Goal: Use online tool/utility: Utilize a website feature to perform a specific function

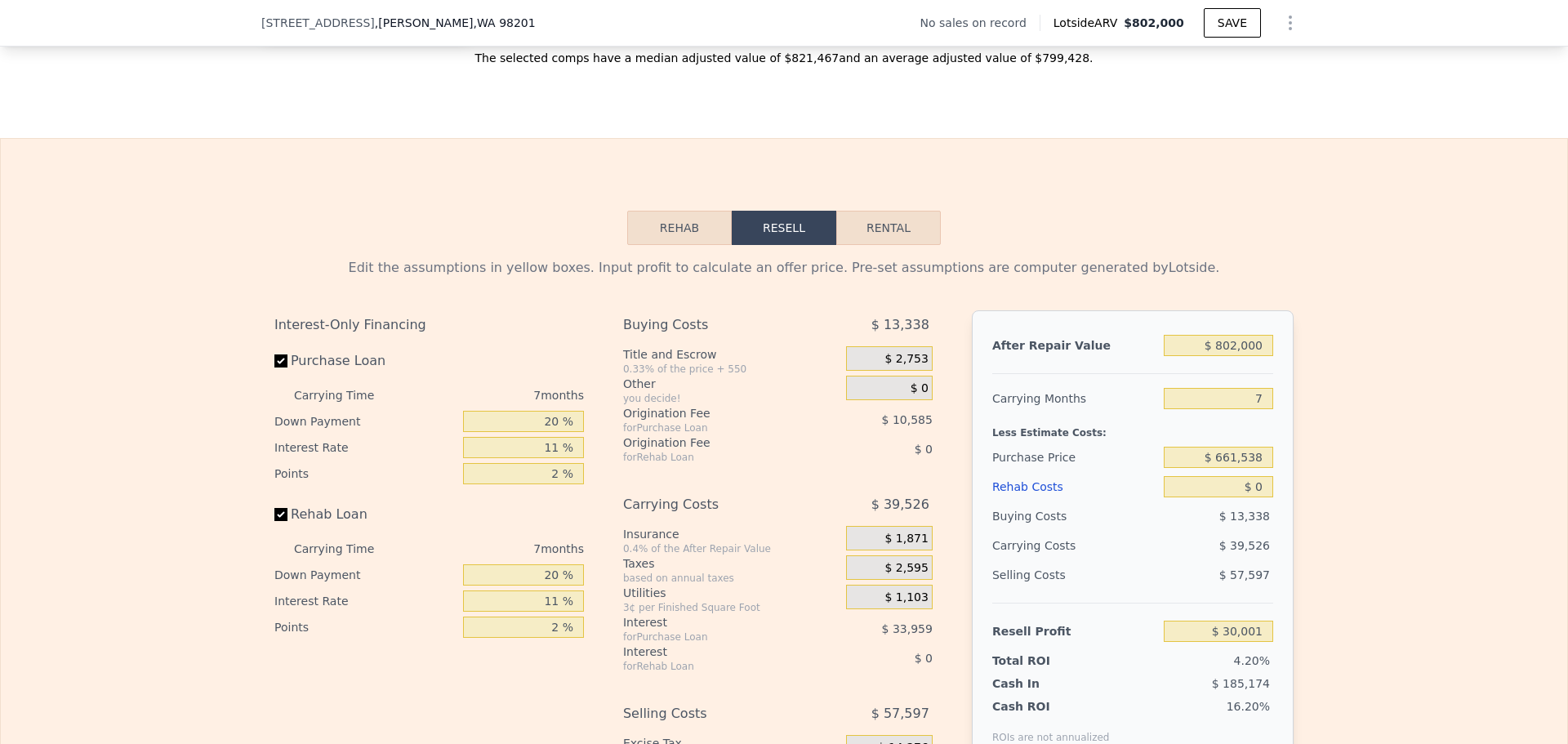
scroll to position [2282, 0]
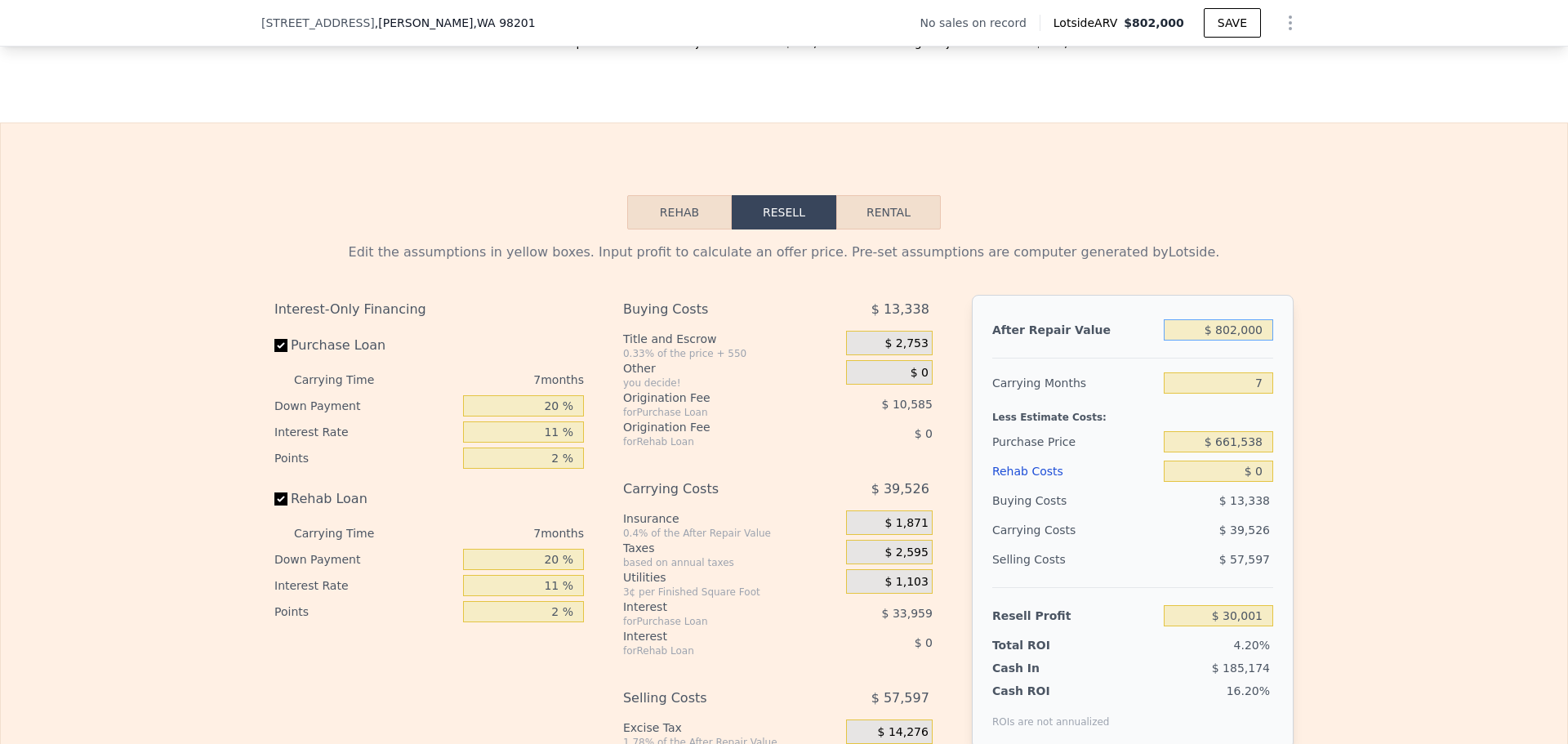
drag, startPoint x: 1260, startPoint y: 337, endPoint x: 1077, endPoint y: 297, distance: 187.3
click at [1075, 297] on div "Edit the assumptions in yellow boxes. Input profit to calculate an offer price.…" at bounding box center [784, 540] width 1020 height 595
type input "$ 6"
type input "-$ 713,075"
type input "$ 60"
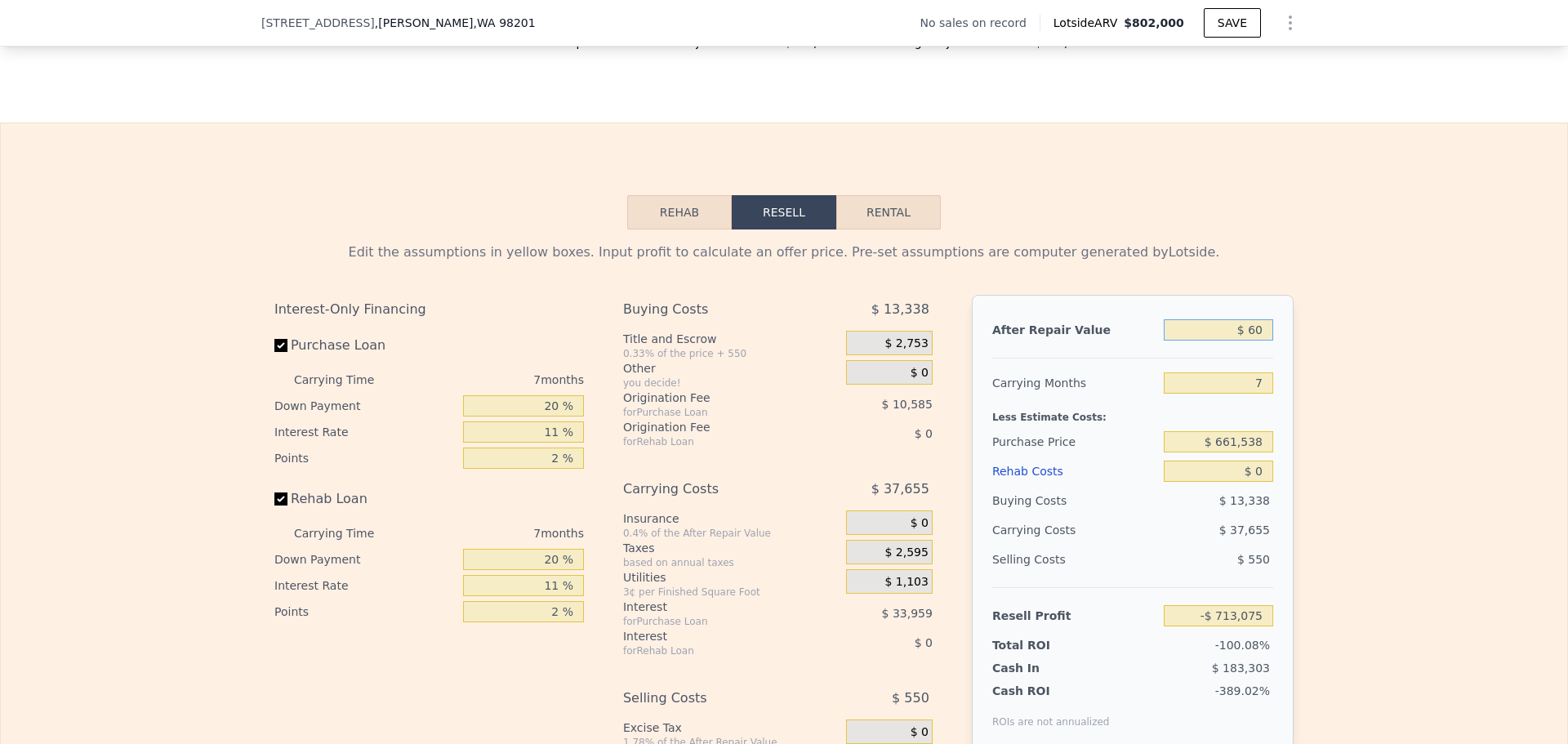
type input "-$ 713,026"
type input "$ 600"
type input "-$ 712,525"
type input "$ 6,000"
type input "-$ 707,522"
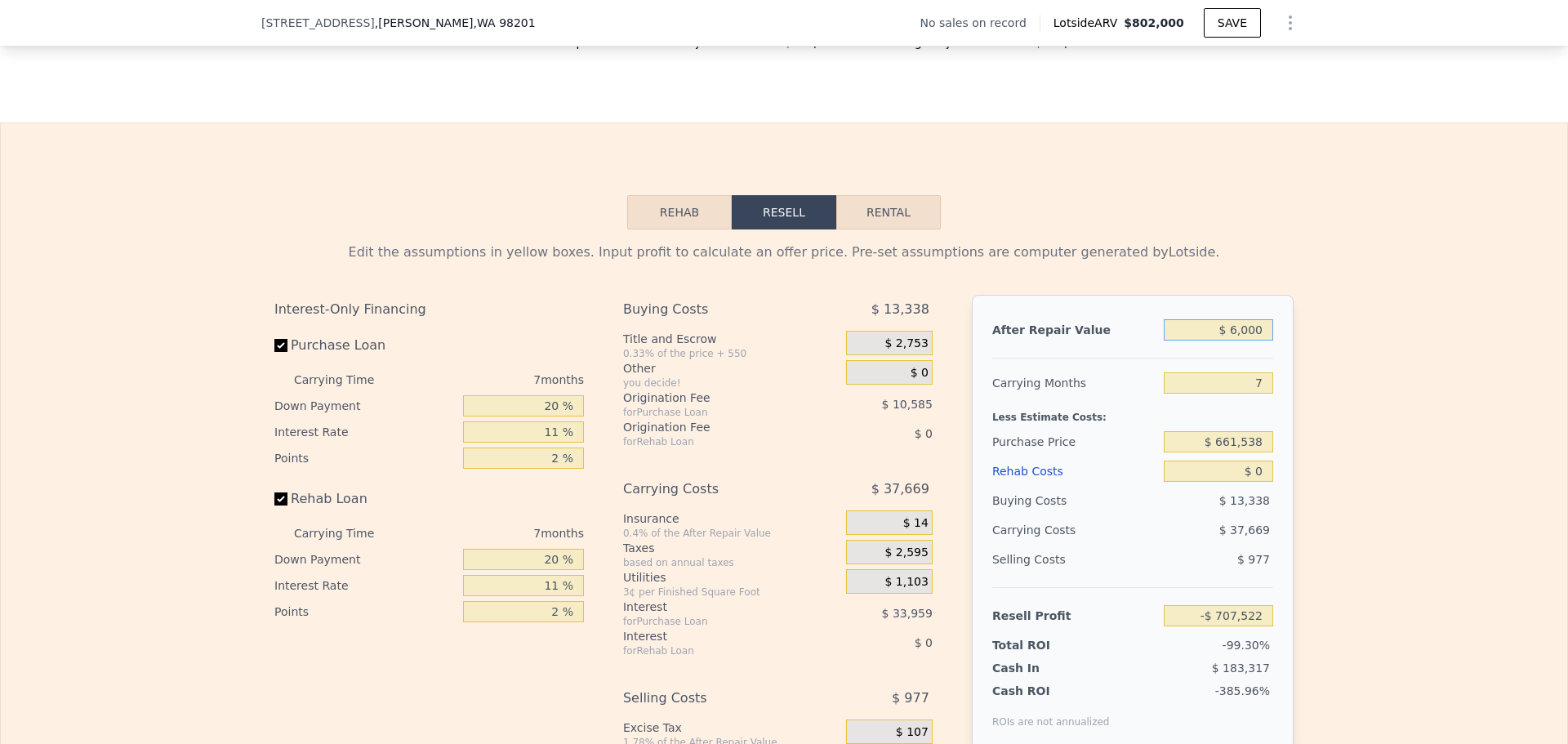
type input "$ 60,000"
type input "-$ 657,489"
type input "$ 600,000"
type input "-$ 157,159"
drag, startPoint x: 1264, startPoint y: 337, endPoint x: 1095, endPoint y: 299, distance: 173.2
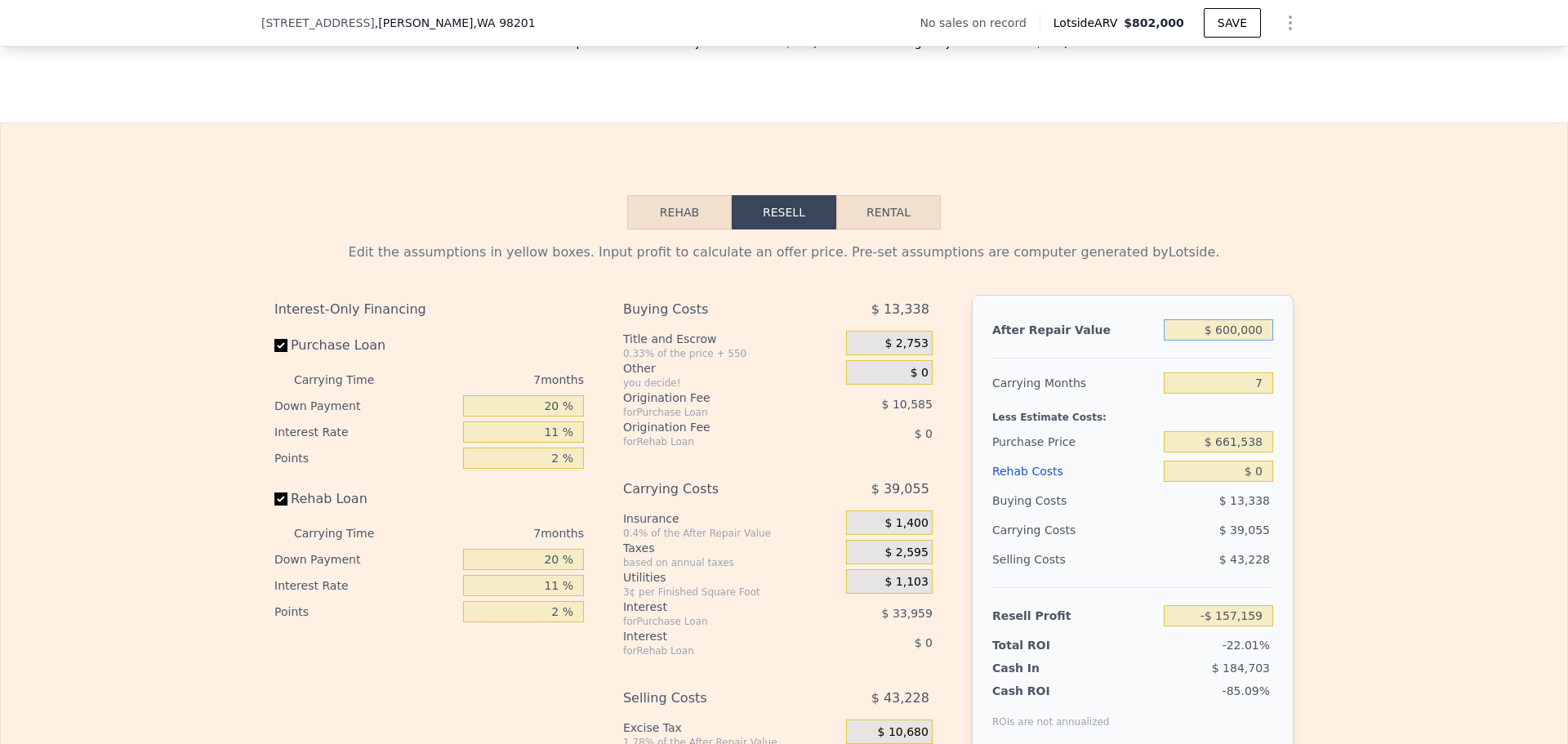
click at [1101, 300] on div "Edit the assumptions in yellow boxes. Input profit to calculate an offer price.…" at bounding box center [784, 540] width 1020 height 595
type input "$ 9"
type input "-$ 713,072"
type input "$ 950"
type input "-$ 712,201"
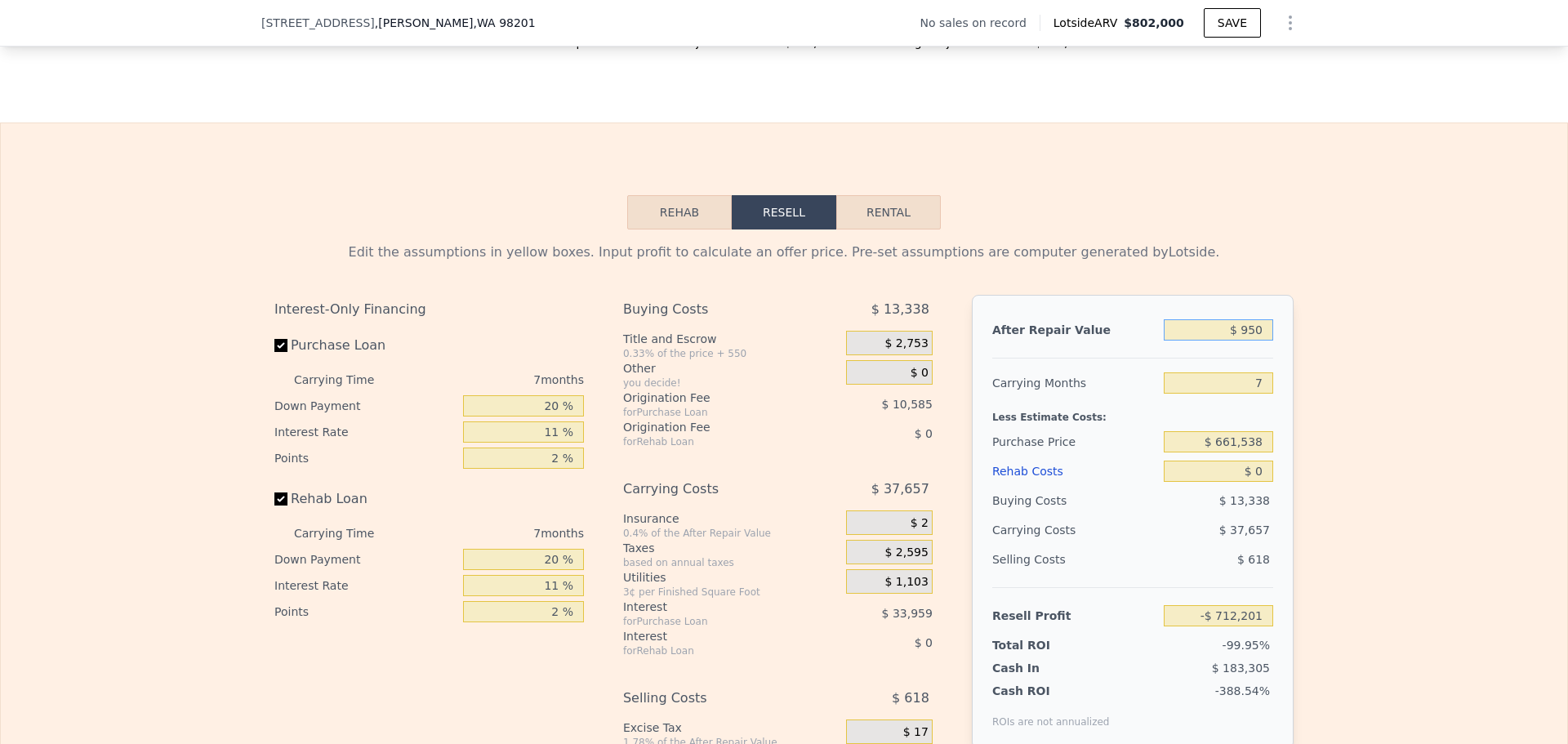
type input "$ 9,500"
type input "-$ 704,280"
type input "$ 95,000"
type input "-$ 625,060"
type input "$ 950,000"
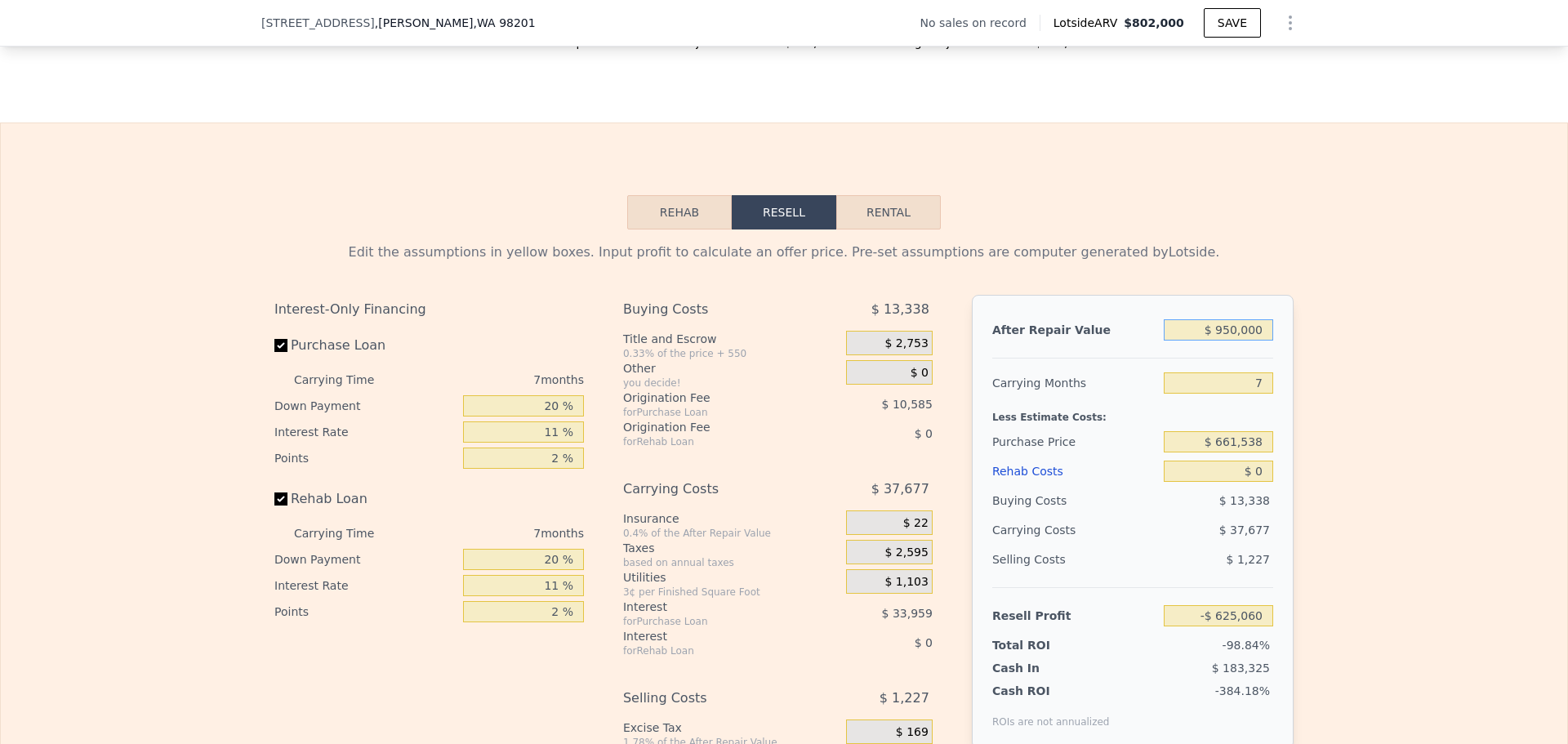
type input "$ 167,128"
type input "$ 9,500,000"
type input "$ 8,089,017"
type input "$ 950,000"
type input "$ 167,128"
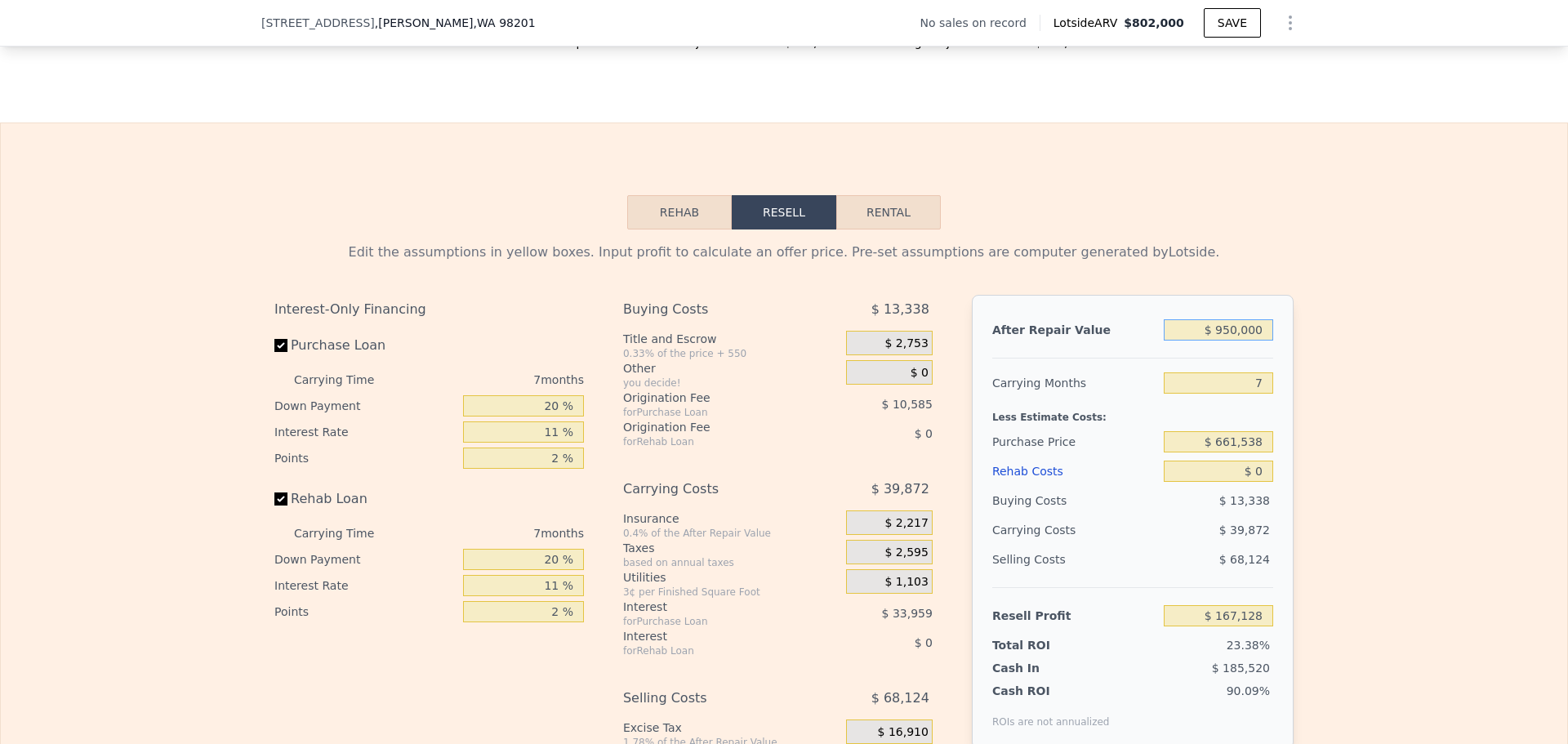
type input "$ 950,000"
click at [1261, 387] on input "7" at bounding box center [1218, 383] width 110 height 21
type input "8"
type input "$ 161,434"
type input "8"
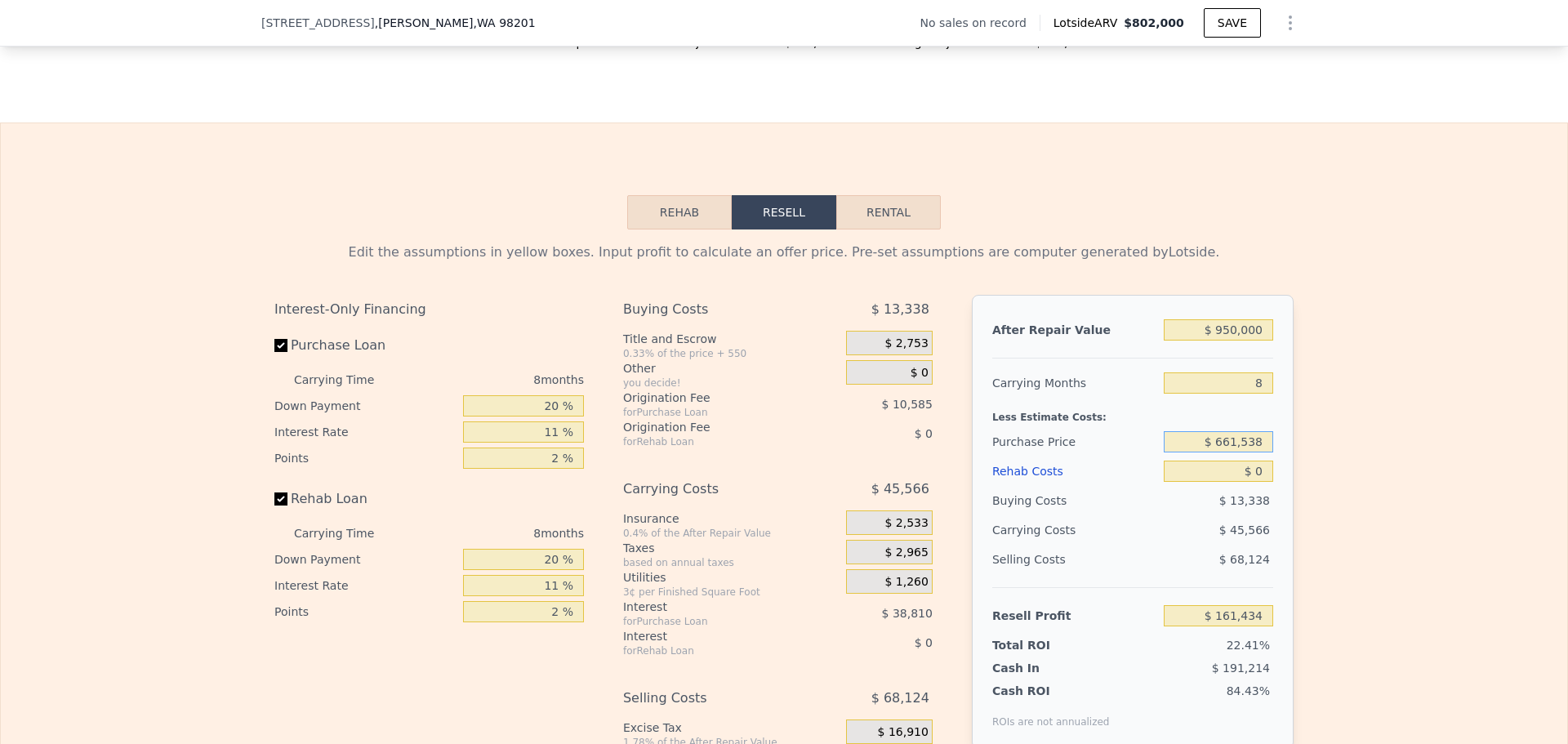
drag, startPoint x: 1264, startPoint y: 447, endPoint x: 1146, endPoint y: 425, distance: 120.0
click at [1136, 425] on div "After Repair Value $ 950,000 Carrying Months 8 Less Estimate Costs: Purchase Pr…" at bounding box center [1132, 522] width 322 height 454
type input "$ 675,000"
click at [1129, 568] on div "Selling Costs" at bounding box center [1075, 559] width 165 height 30
type input "$ 146,920"
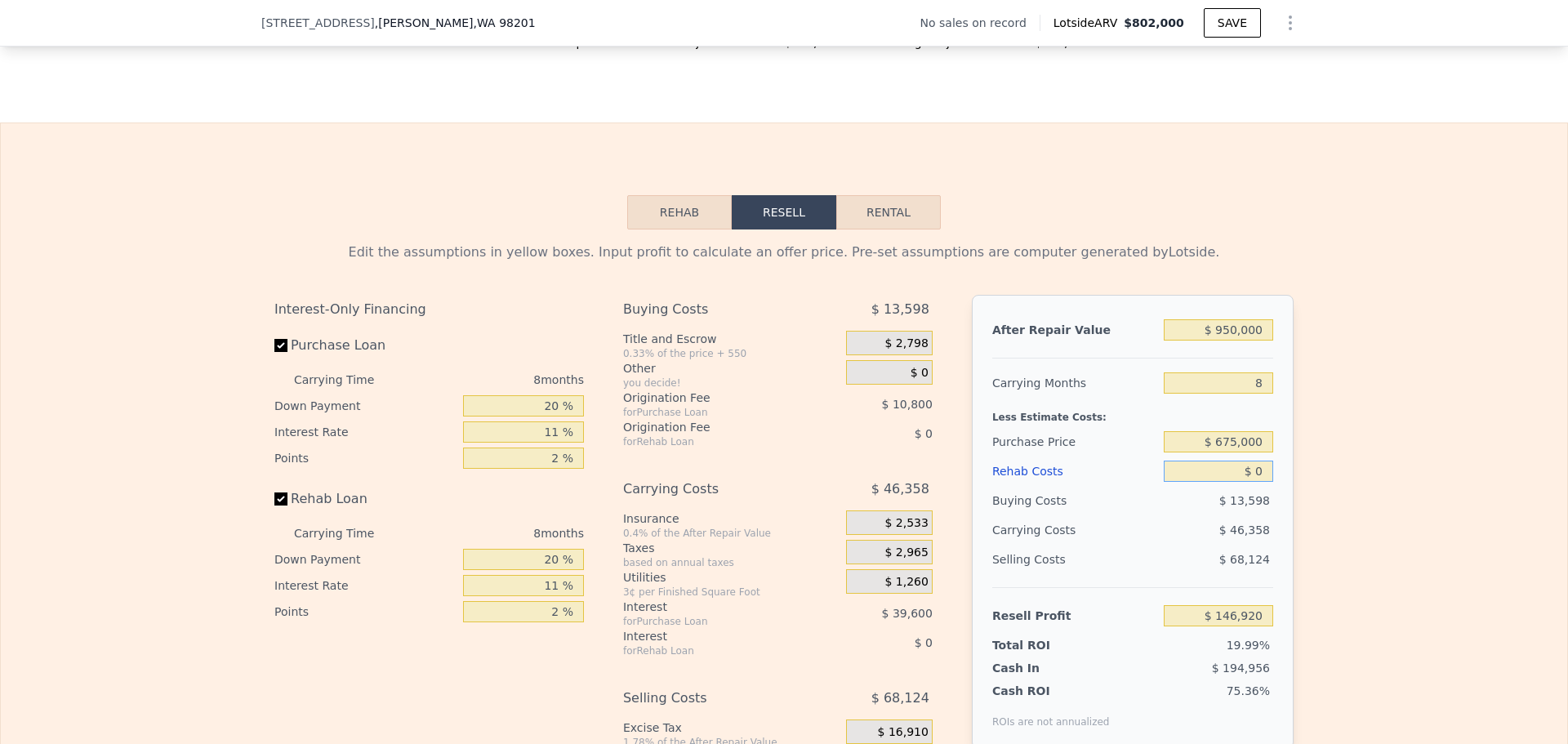
click at [1258, 480] on input "$ 0" at bounding box center [1218, 471] width 110 height 21
type input "$ 7"
type input "$ 146,913"
type input "$ 70"
type input "$ 146,841"
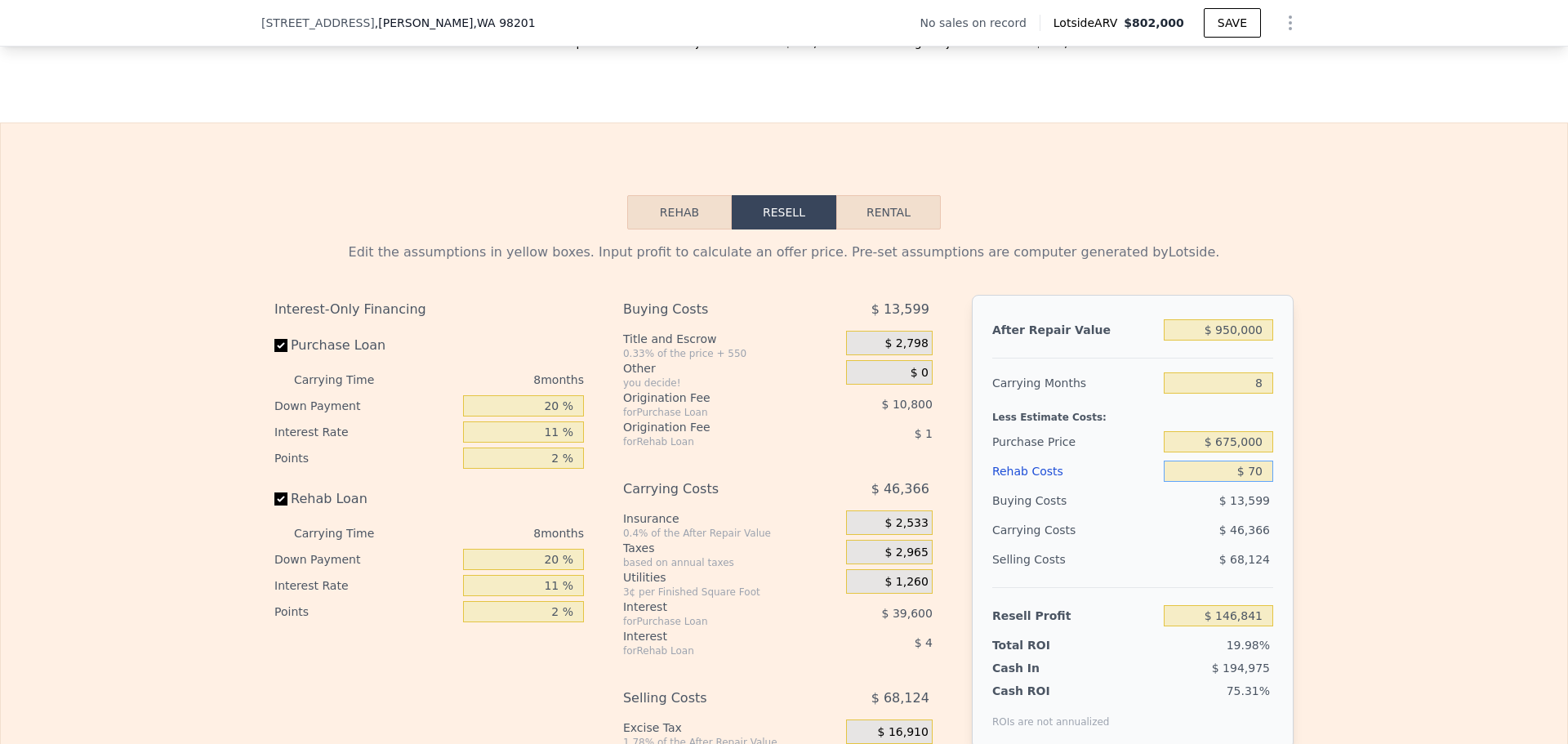
type input "$ 700"
type input "$ 146,169"
type input "$ 7,000"
type input "$ 139,400"
type input "$ 70,000"
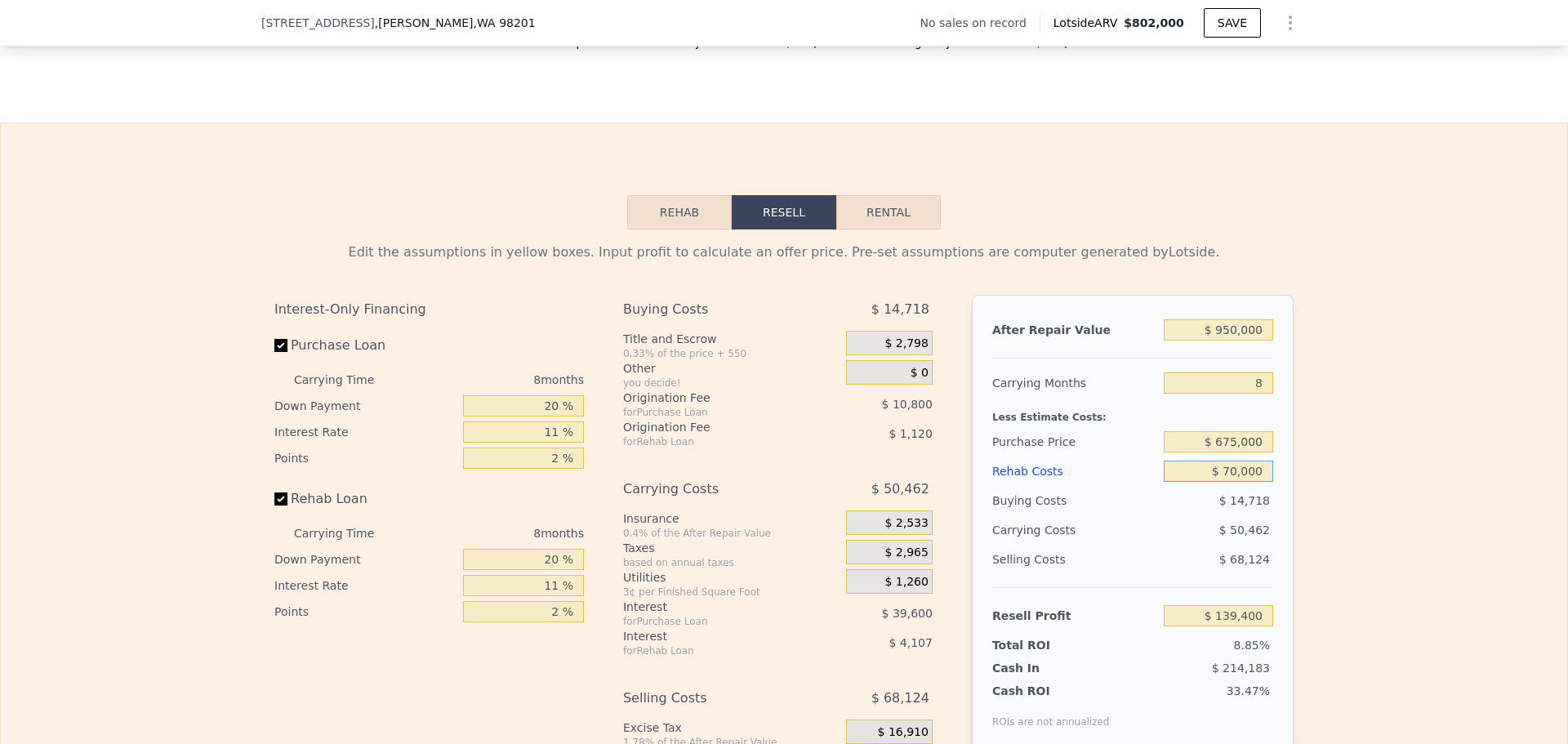
type input "$ 71,696"
type input "$ 70,000"
click at [1178, 564] on div "$ 68,124" at bounding box center [1219, 559] width 110 height 30
drag, startPoint x: 1263, startPoint y: 452, endPoint x: 1076, endPoint y: 394, distance: 195.8
click at [1076, 394] on div "After Repair Value $ 950,000 Carrying Months 8 Less Estimate Costs: Purchase Pr…" at bounding box center [1132, 522] width 322 height 454
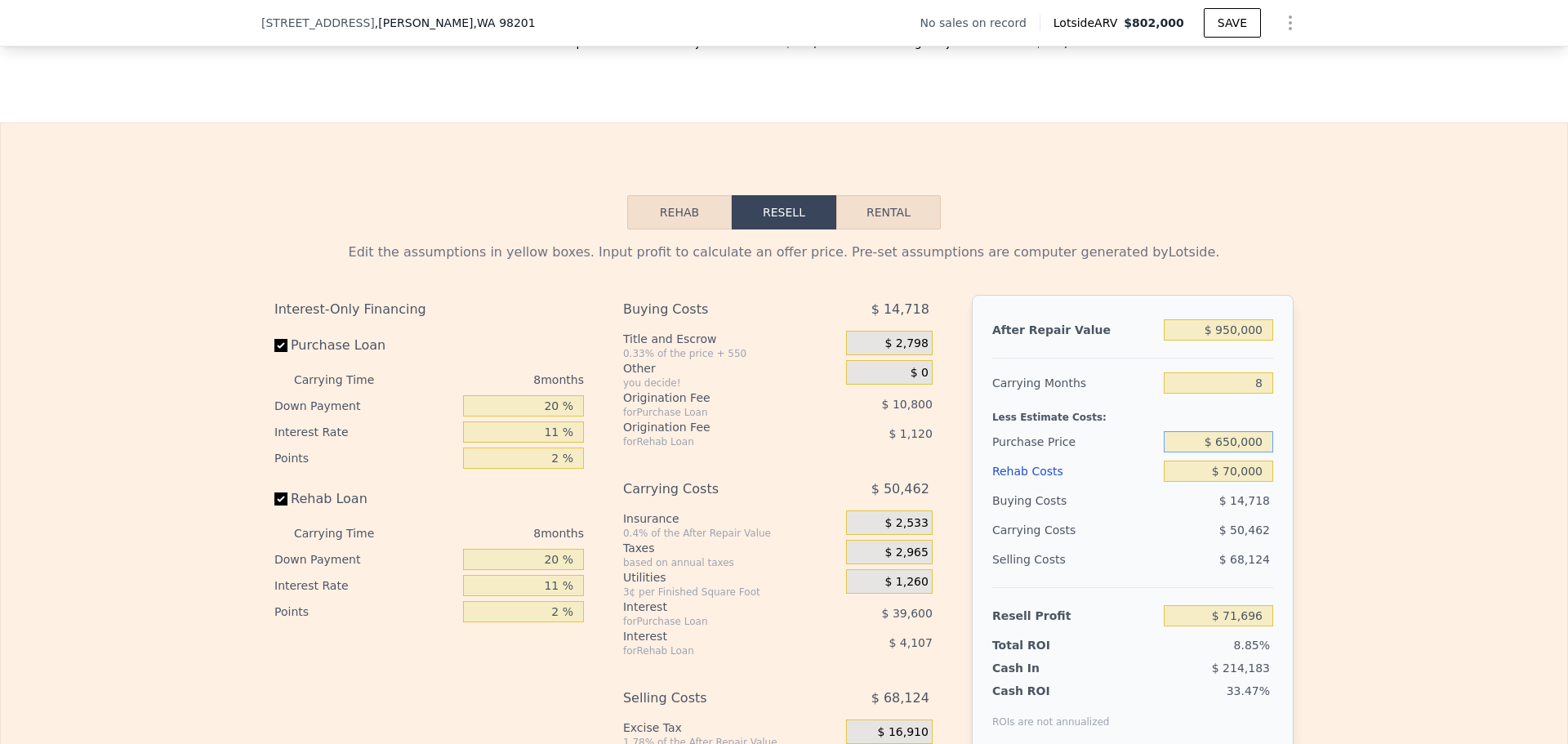
type input "$ 650,000"
type input "$ 98,643"
click at [1178, 574] on div "$ 68,124" at bounding box center [1219, 559] width 110 height 30
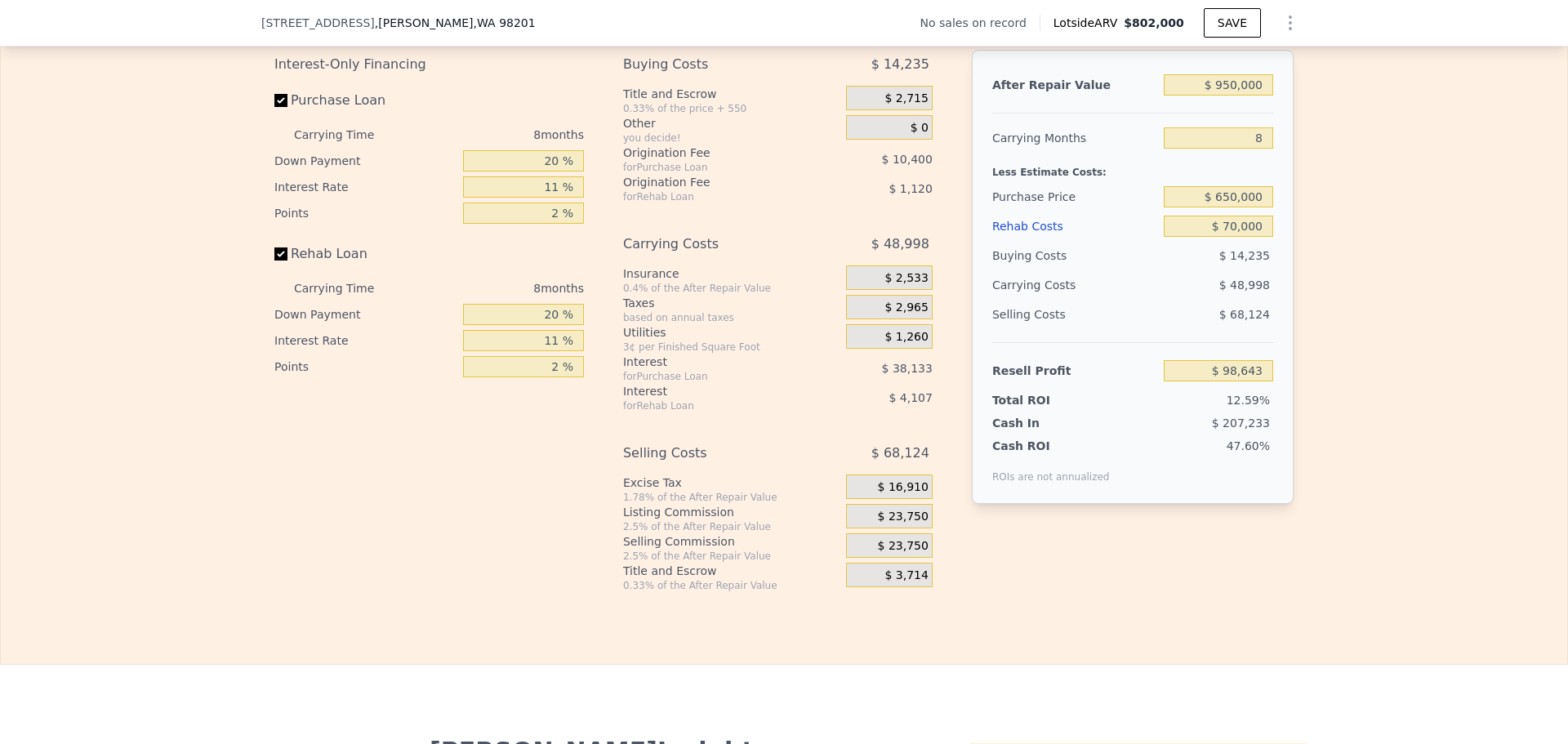
scroll to position [2364, 0]
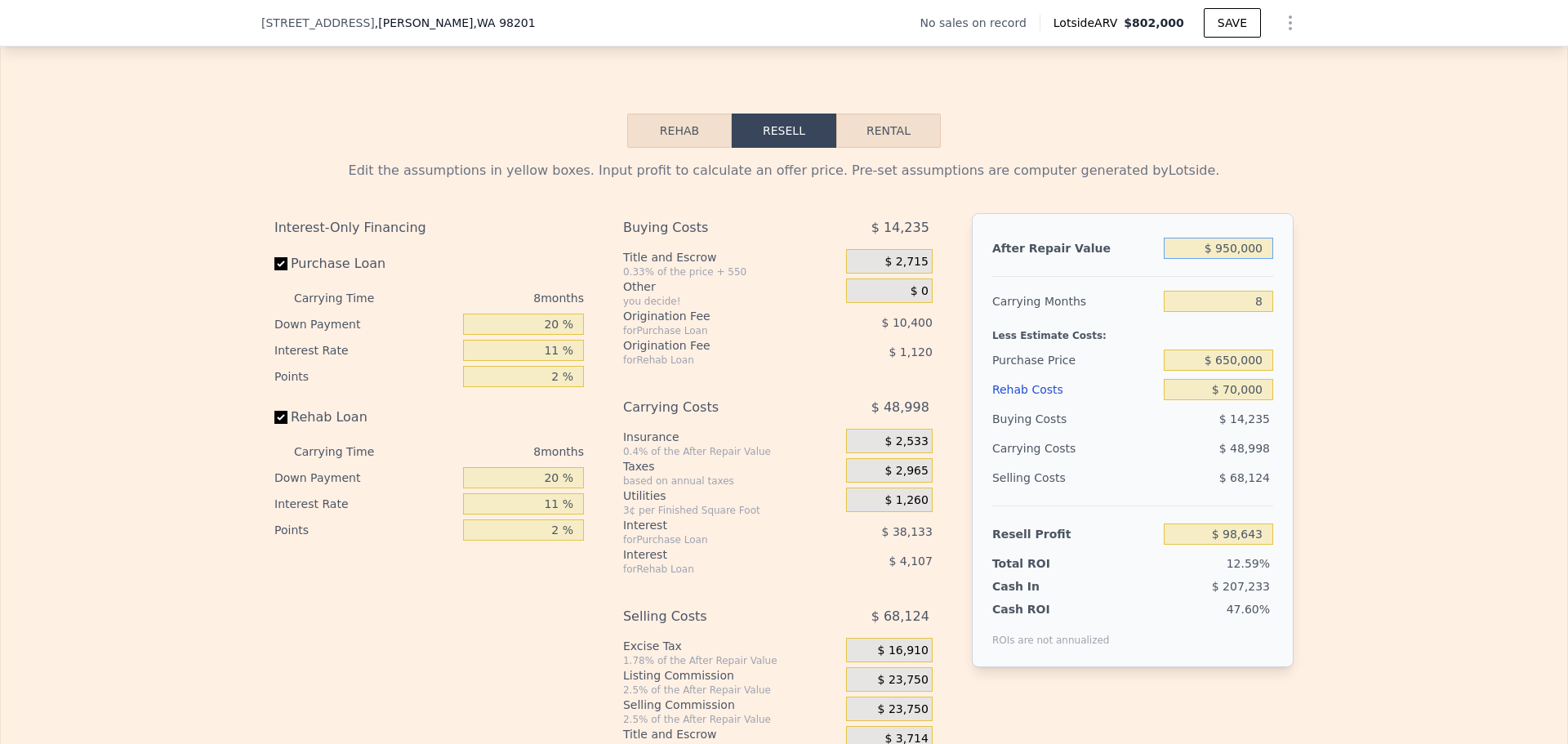
drag, startPoint x: 1256, startPoint y: 254, endPoint x: 1087, endPoint y: 209, distance: 174.9
click at [1087, 209] on div "Edit the assumptions in yellow boxes. Input profit to calculate an offer price.…" at bounding box center [784, 458] width 1020 height 595
type input "$ 9"
type input "-$ 781,241"
type input "$ 90"
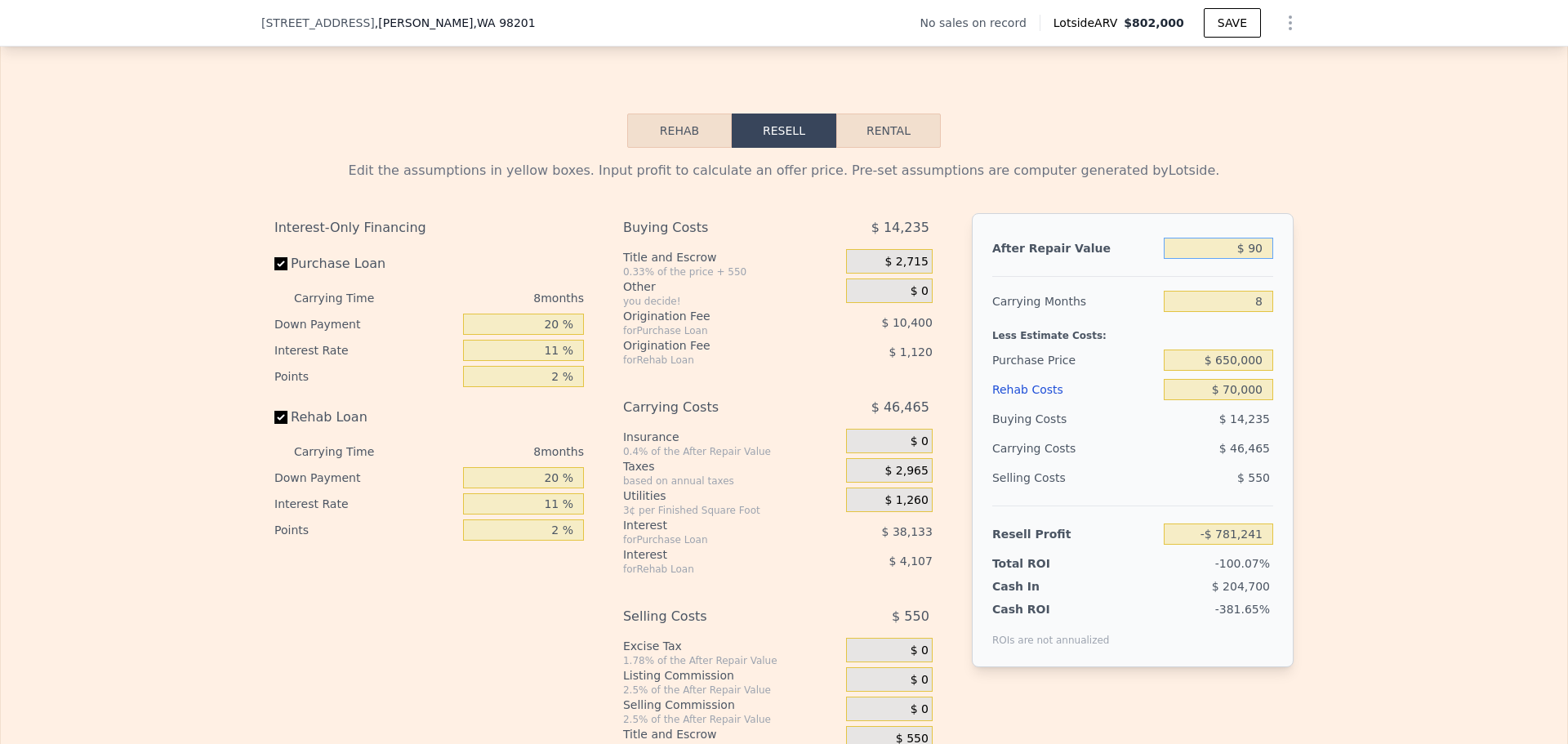
type input "-$ 781,166"
type input "$ 900"
type input "-$ 780,417"
type input "$ 9,000"
type input "-$ 772,914"
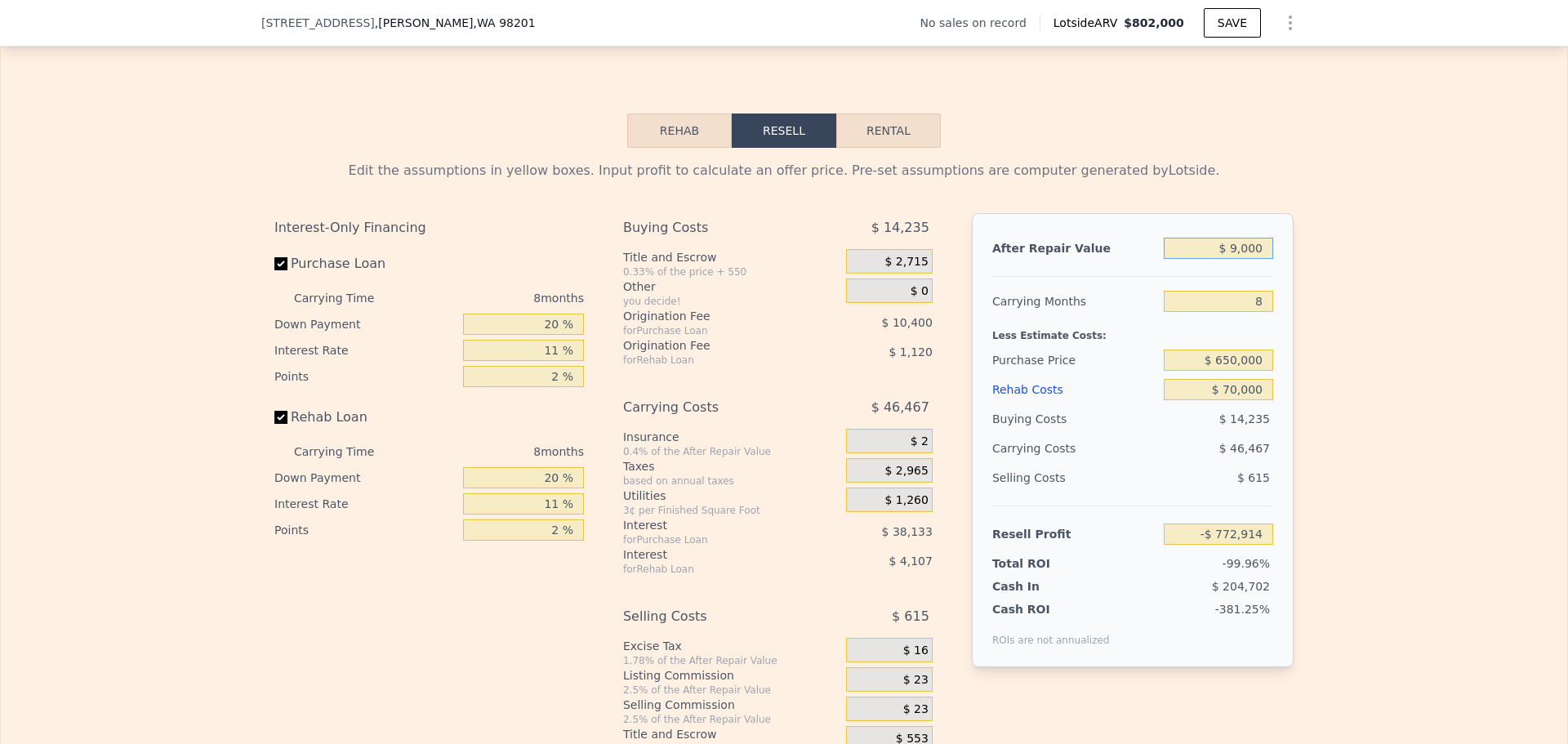
type input "$ 90,000"
type input "-$ 697,892"
type input "$ 900,000"
type input "$ 52,333"
type input "$ 900,000"
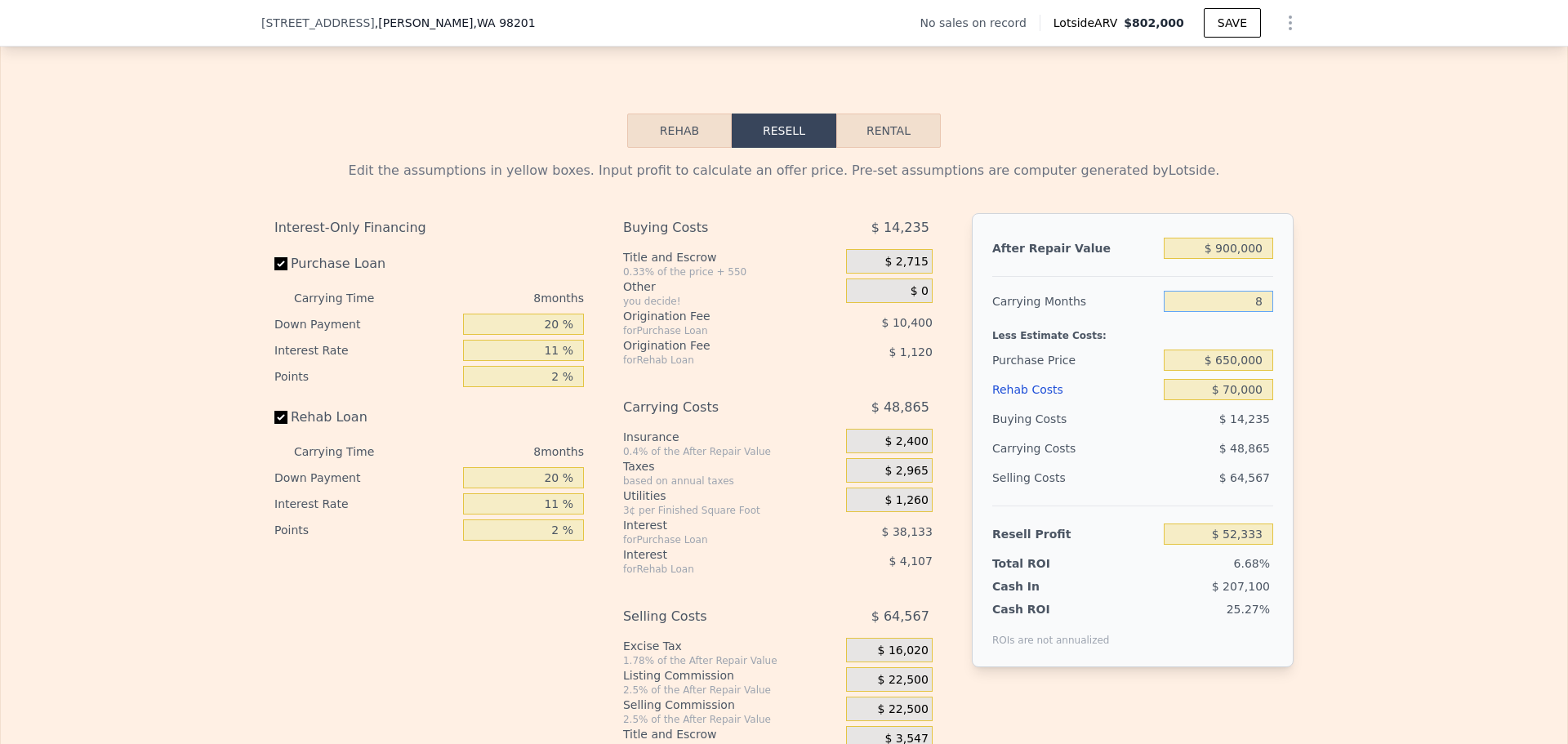
click at [1259, 306] on input "8" at bounding box center [1218, 302] width 110 height 21
drag, startPoint x: 1259, startPoint y: 372, endPoint x: 1174, endPoint y: 358, distance: 86.1
click at [1174, 358] on input "$ 650,000" at bounding box center [1218, 360] width 110 height 21
type input "$ 600,000"
type input "$ 106,236"
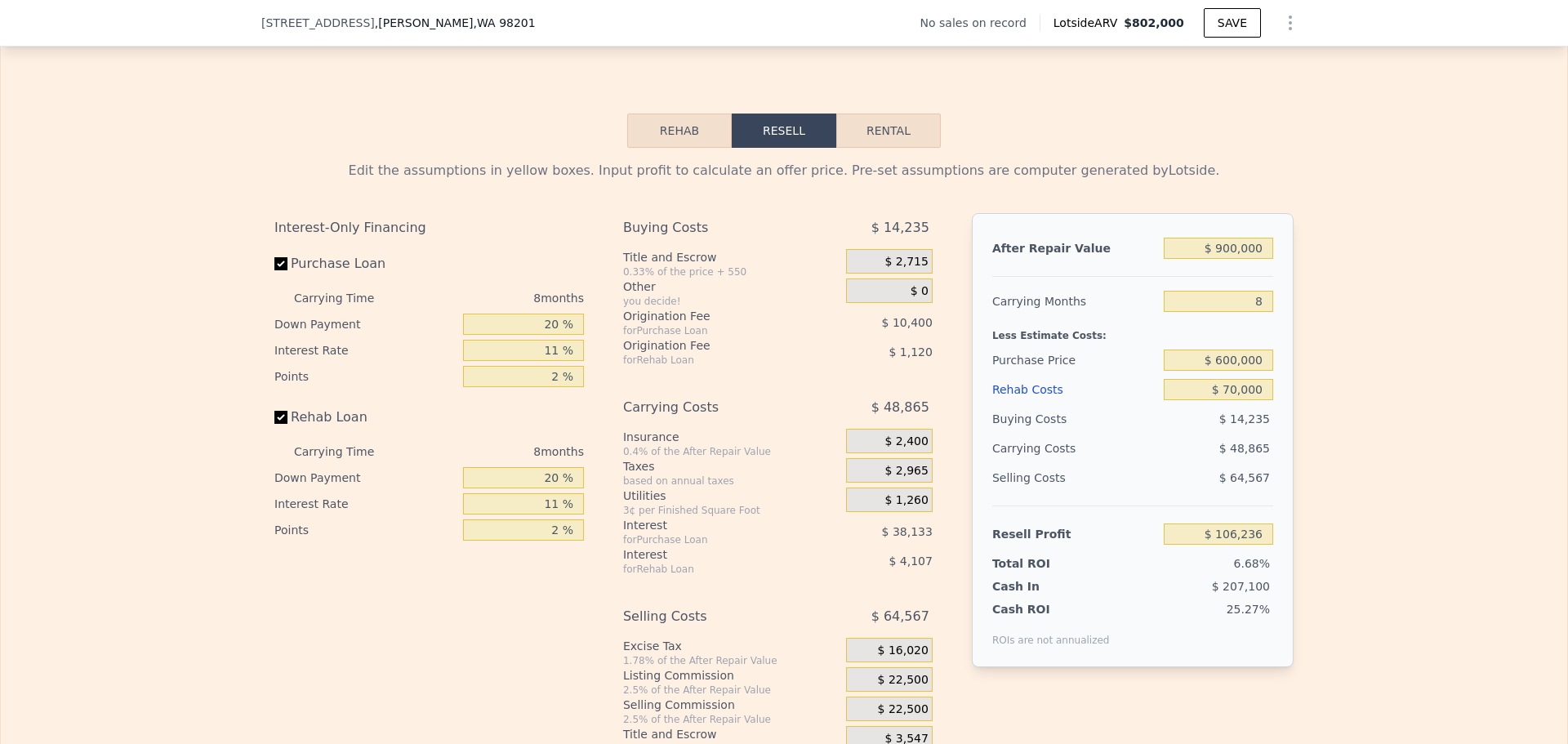
click at [1155, 432] on div "Buying Costs $ 14,235" at bounding box center [1132, 419] width 281 height 30
click at [557, 358] on input "11 %" at bounding box center [523, 351] width 121 height 21
type input "1 %"
type input "$ 138,236"
type input "10 %"
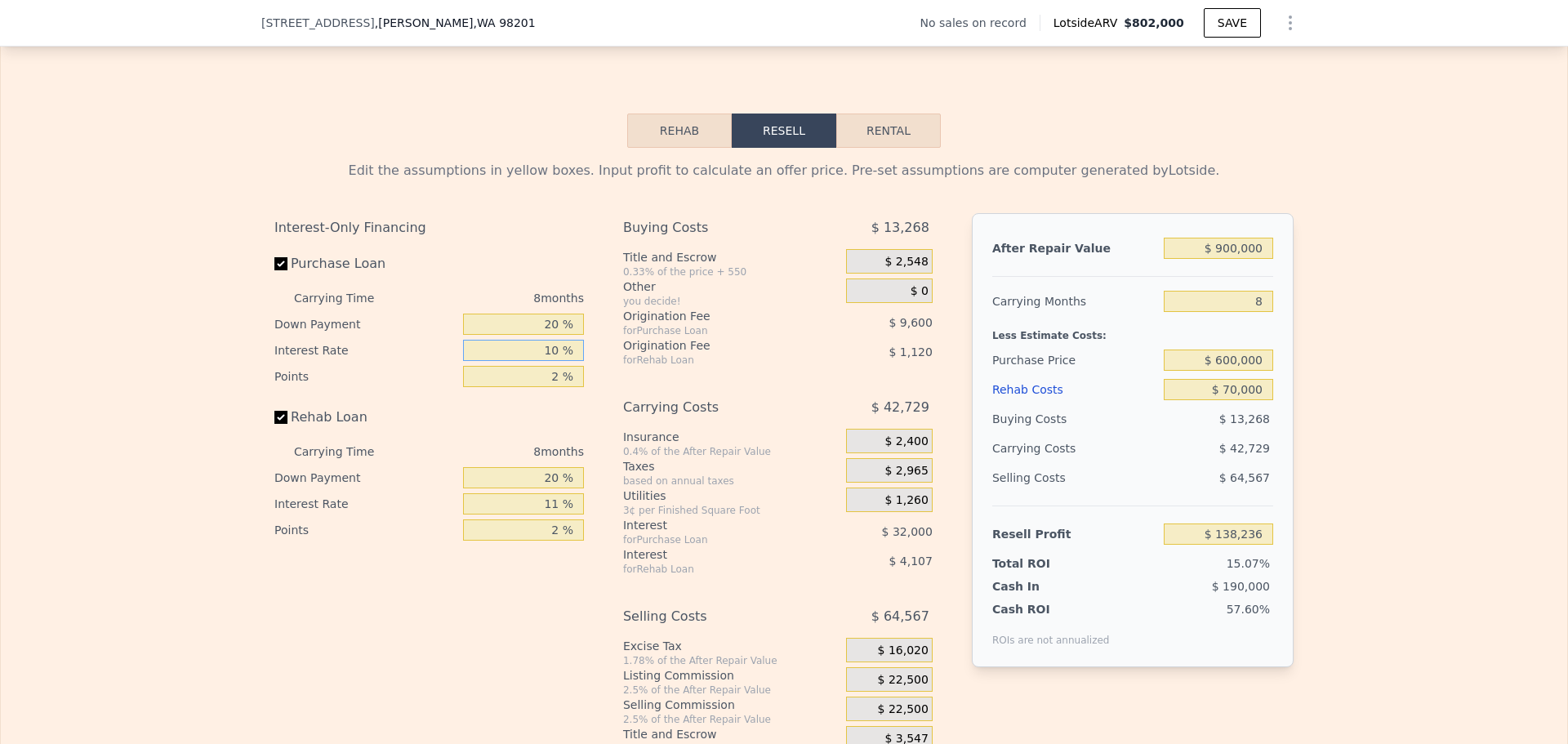
type input "$ 109,436"
type input "10 %"
click at [558, 515] on input "11 %" at bounding box center [523, 504] width 121 height 21
type input "1 %"
type input "$ 113,164"
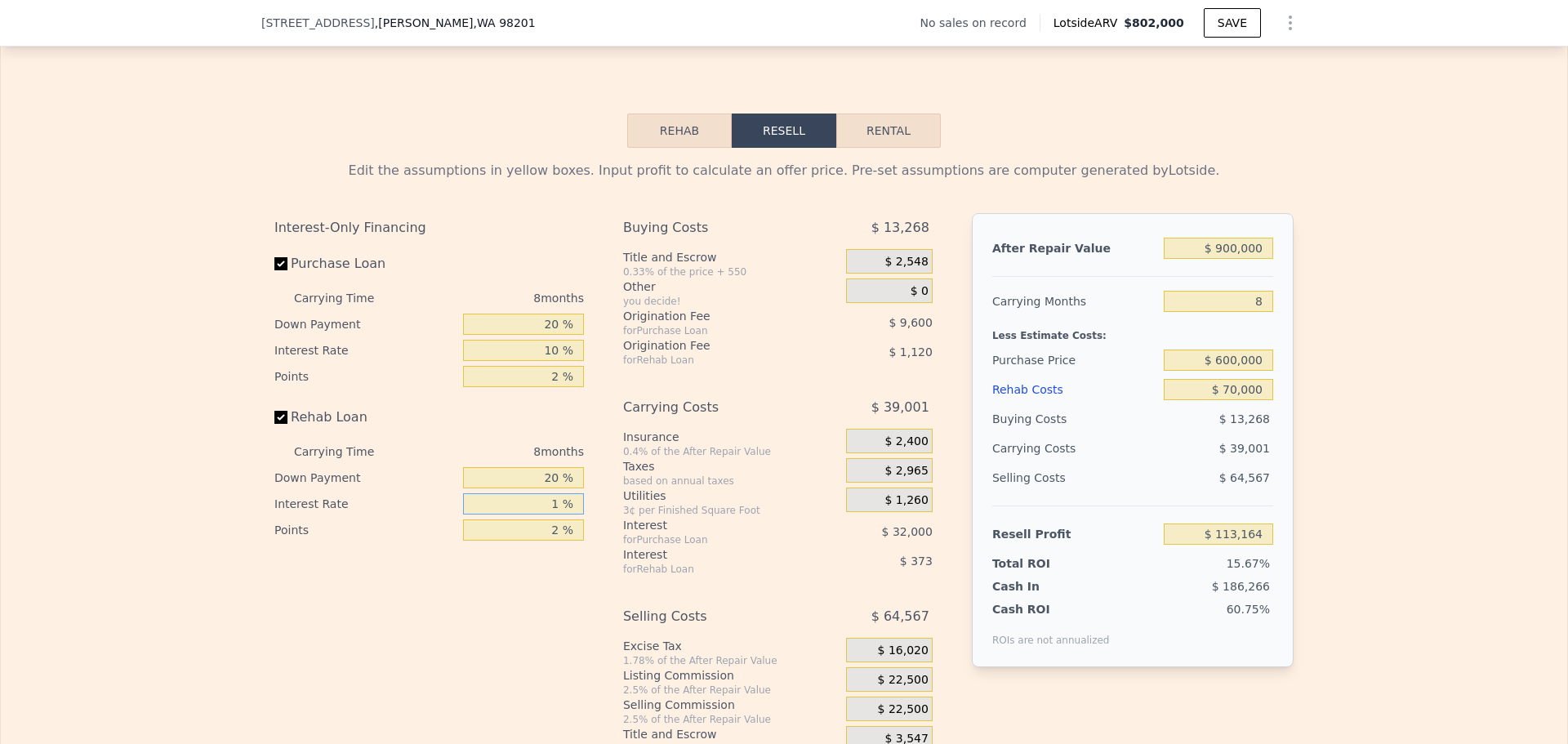
type input "10 %"
type input "$ 109,804"
type input "10 %"
click at [528, 602] on div "Interest-Only Financing Purchase Loan Carrying Time 8 months Down Payment 20 % …" at bounding box center [436, 484] width 323 height 542
type input "$ 802,000"
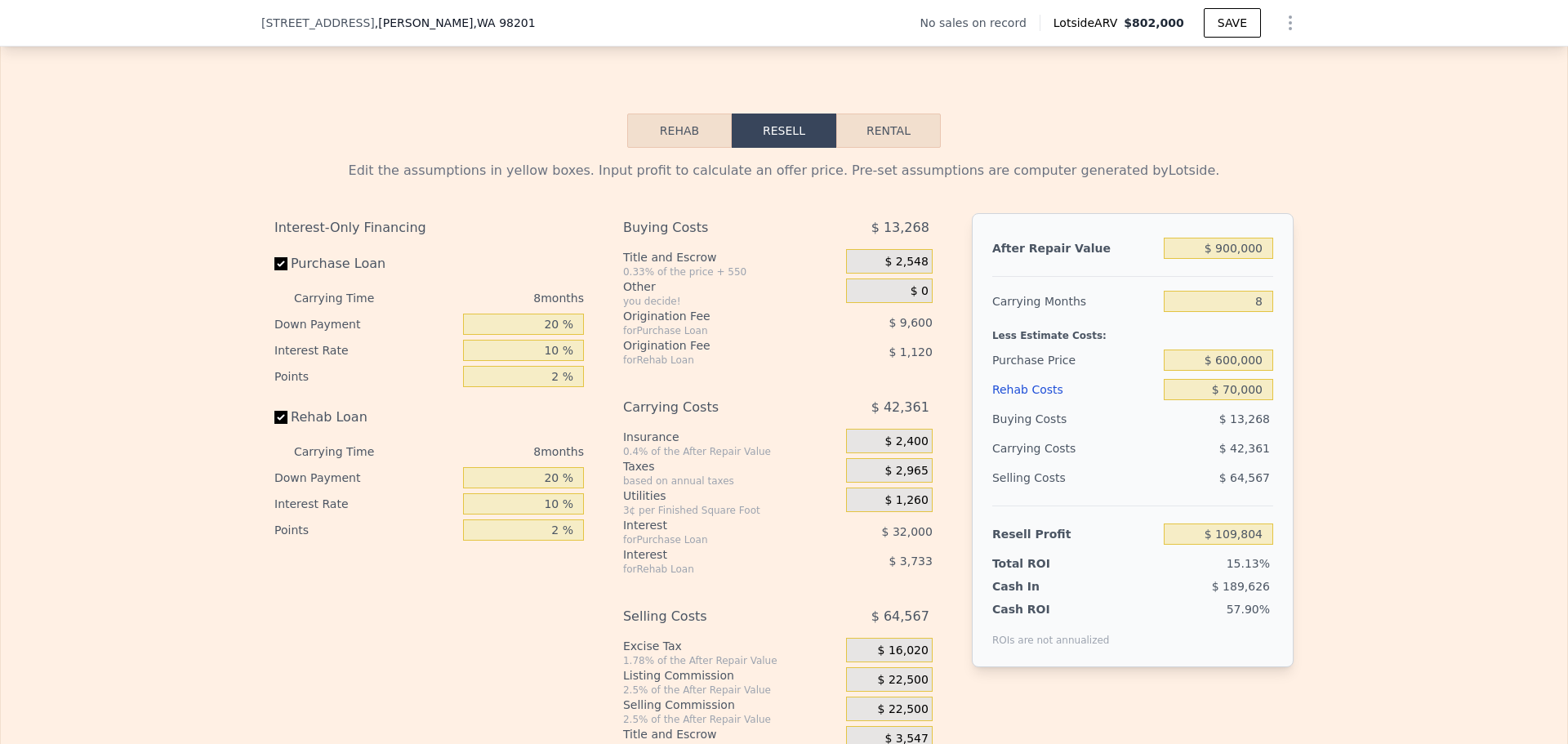
type input "7"
type input "$ 0"
type input "$ 30,001"
drag, startPoint x: 1261, startPoint y: 255, endPoint x: 1164, endPoint y: 221, distance: 102.8
click at [1164, 221] on div "Edit the assumptions in yellow boxes. Input profit to calculate an offer price.…" at bounding box center [784, 458] width 1020 height 595
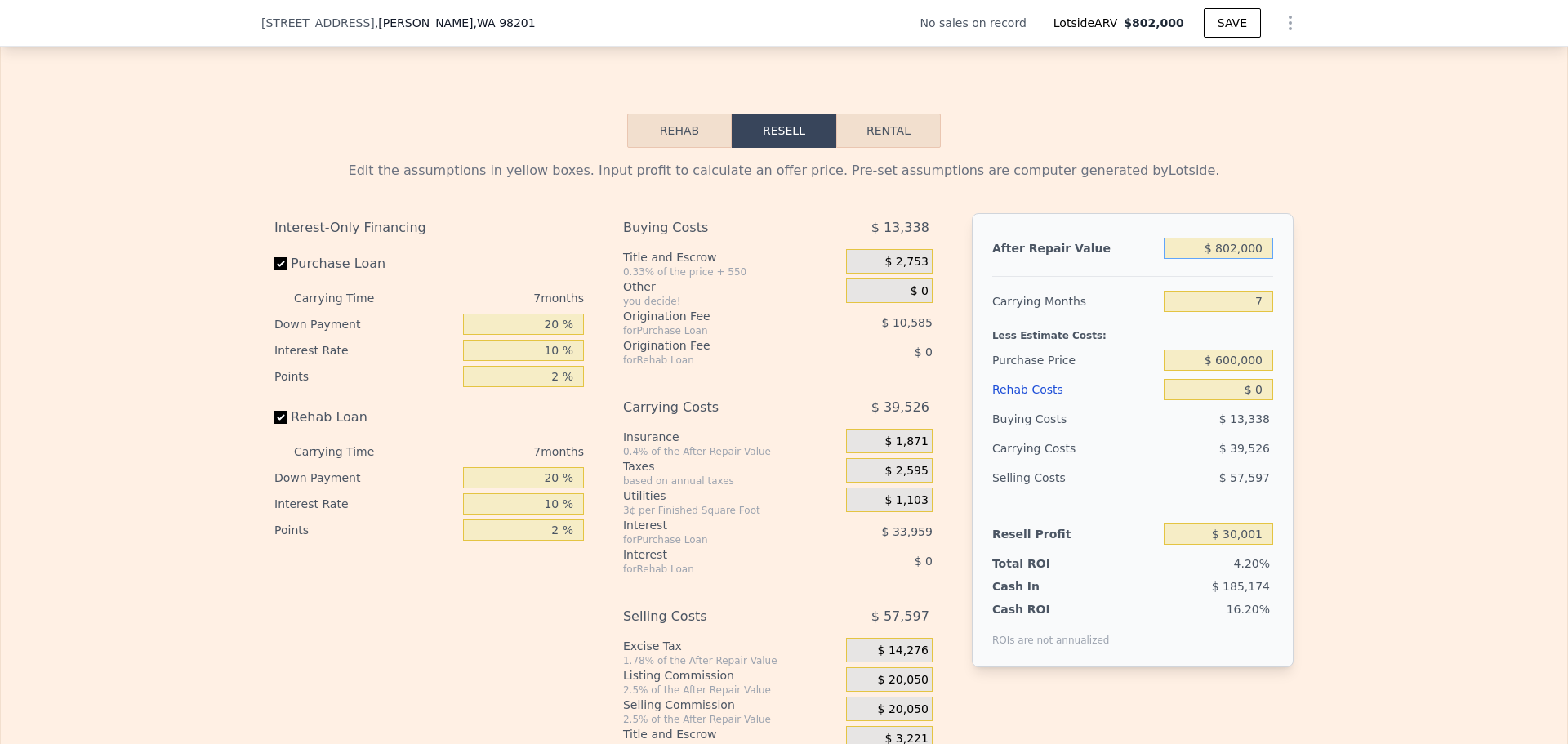
type input "$ 9"
type input "-$ 713,072"
type input "$ 90"
type input "-$ 712,997"
type input "$ 900"
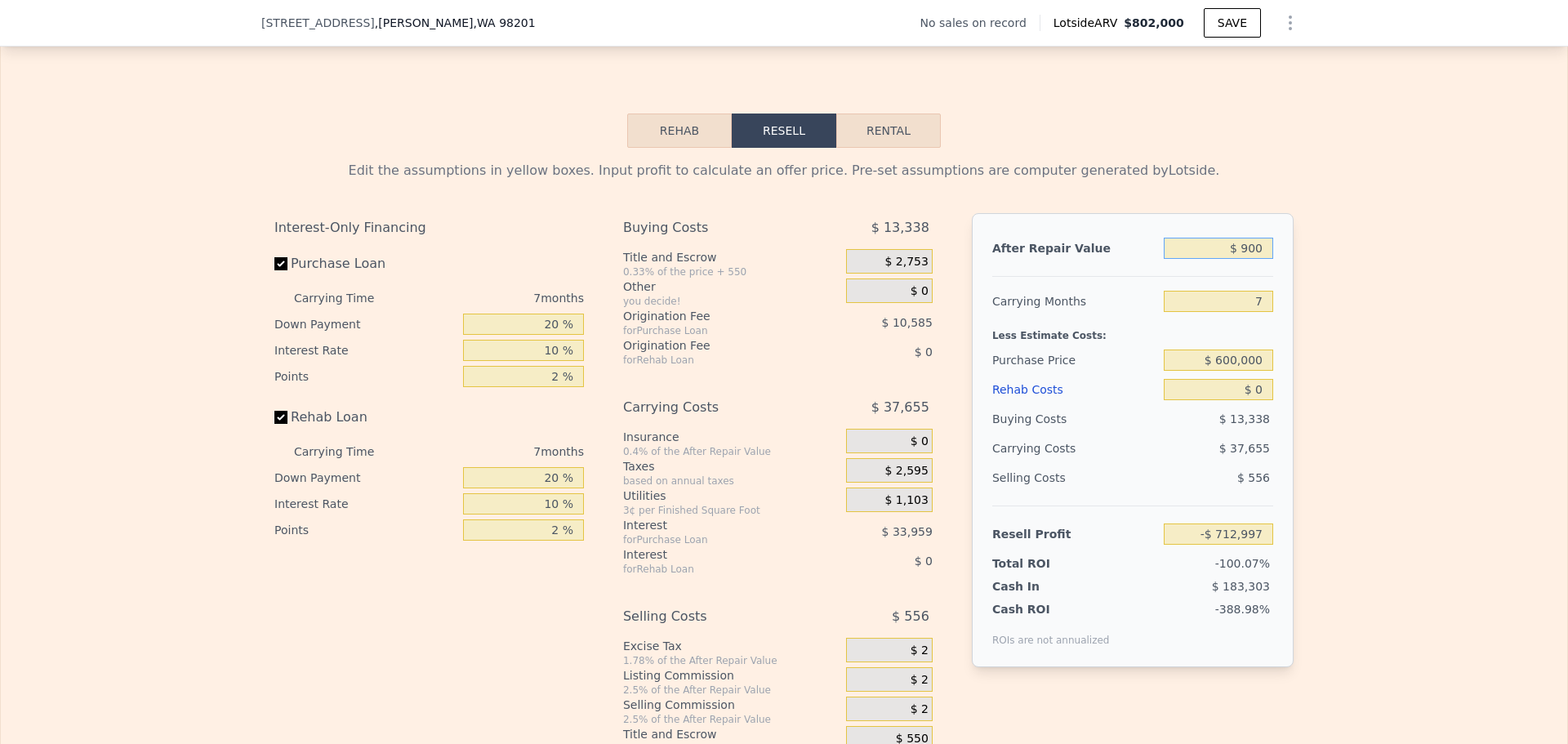
type input "-$ 712,248"
type input "$ 9,000"
type input "-$ 704,742"
type input "$ 90,000"
type input "-$ 629,693"
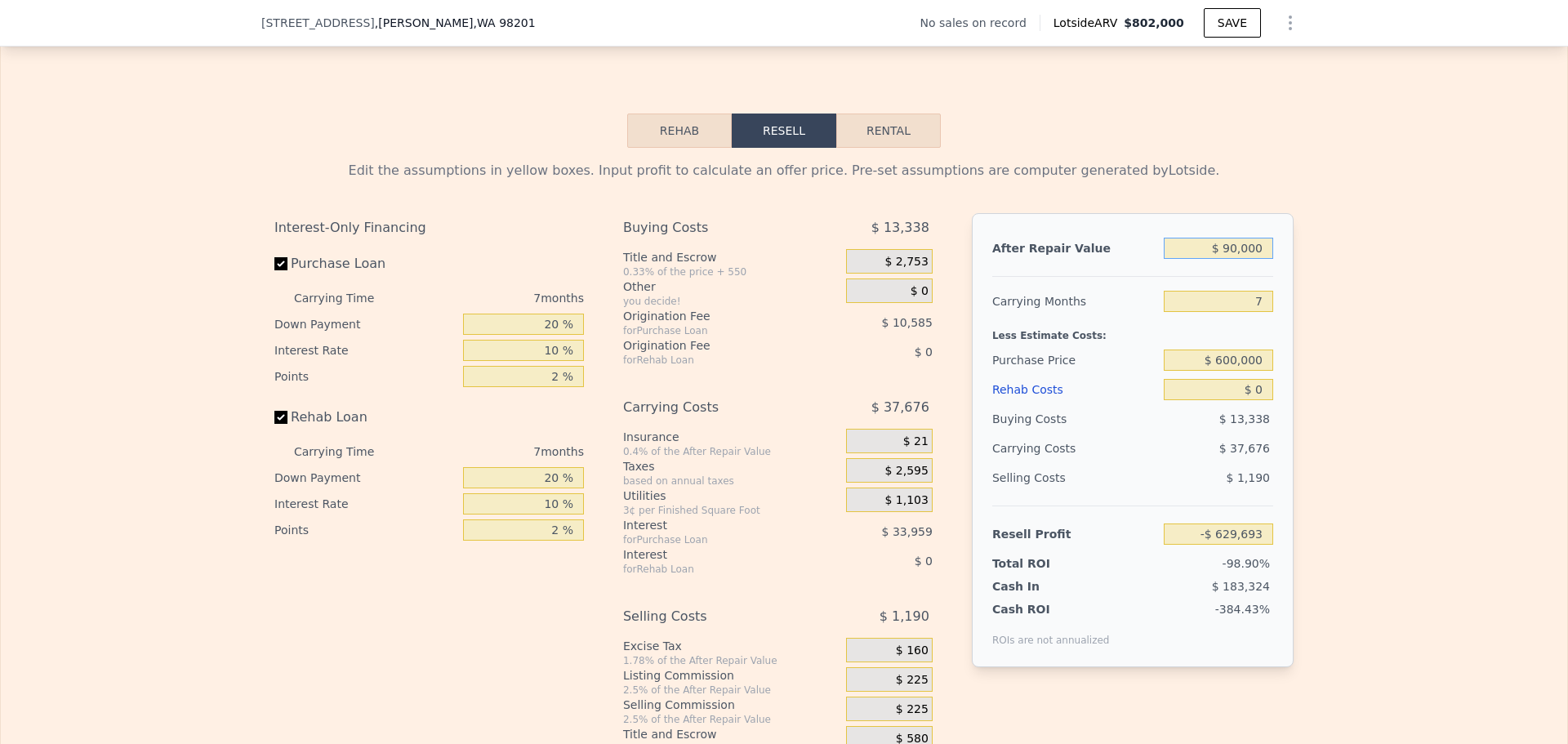
type input "$ 900,000"
type input "$ 120,802"
type input "$ 900,000"
drag, startPoint x: 1222, startPoint y: 363, endPoint x: 1246, endPoint y: 324, distance: 45.8
click at [1222, 362] on input "$ 600,000" at bounding box center [1218, 360] width 110 height 21
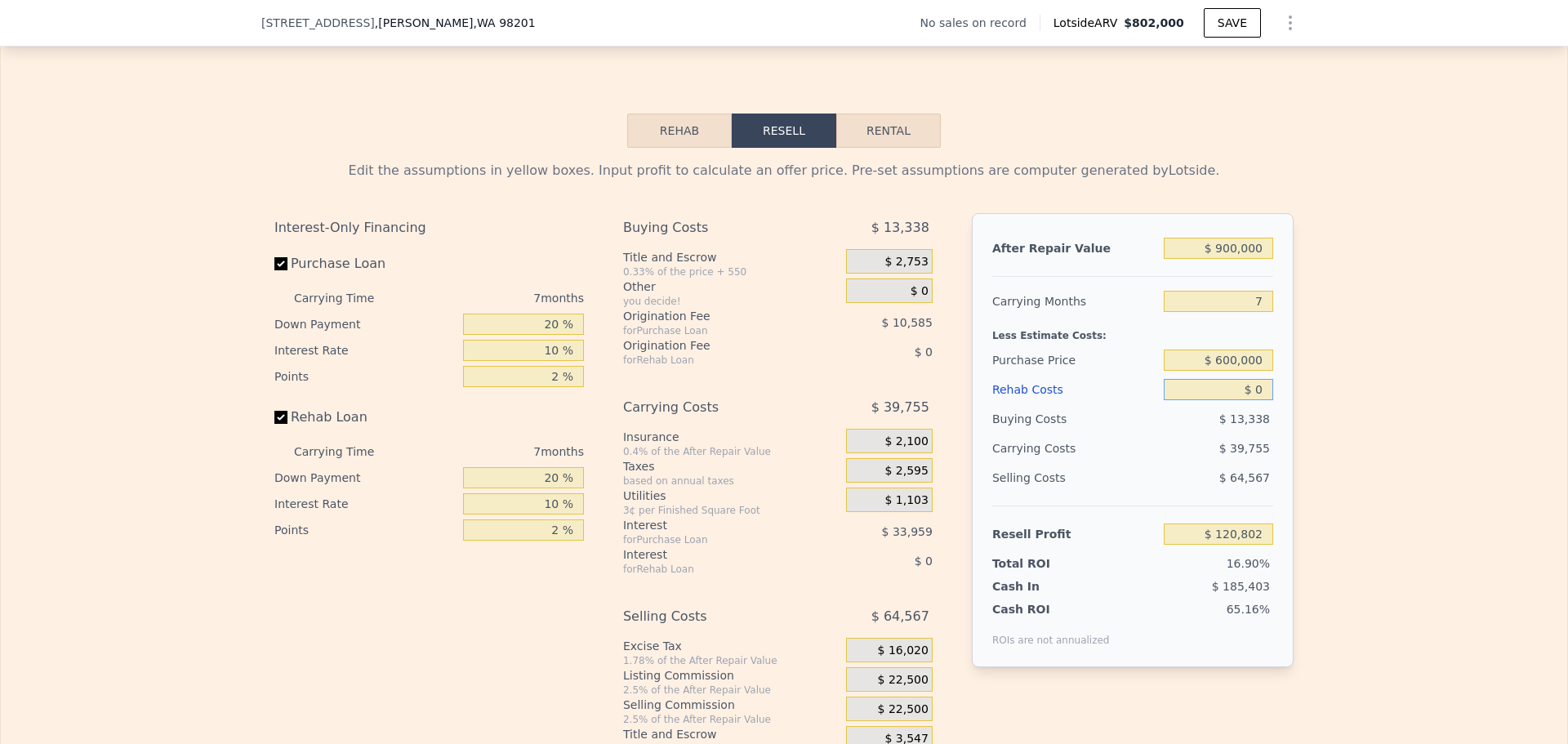
type input "$ 186,687"
click at [1248, 400] on input "$ 0" at bounding box center [1218, 390] width 110 height 21
drag, startPoint x: 1258, startPoint y: 398, endPoint x: 1233, endPoint y: 391, distance: 26.0
click at [1233, 391] on input "$ 0" at bounding box center [1218, 390] width 110 height 21
type input "$ 1"
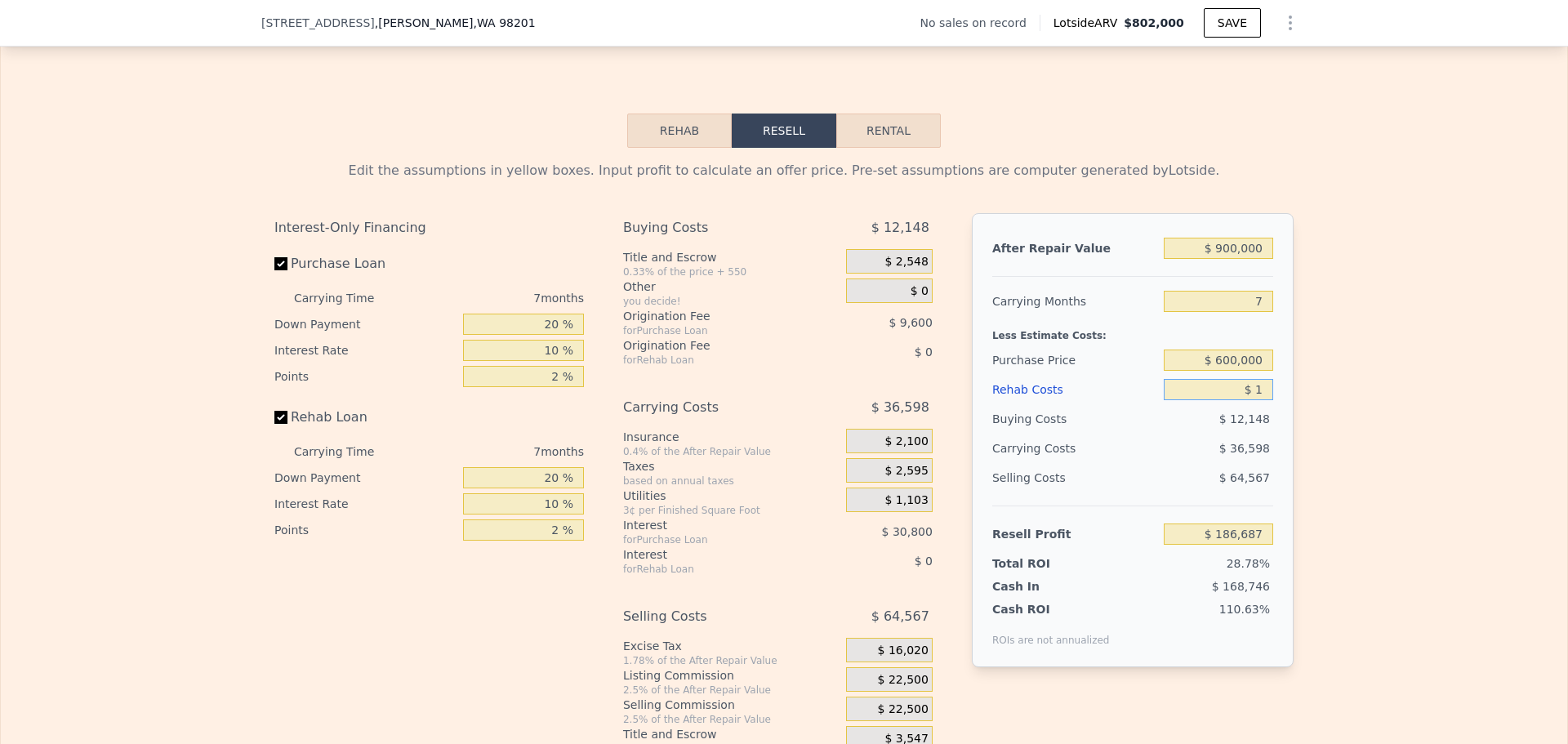
type input "$ 186,686"
type input "$ 10"
type input "$ 186,677"
type input "$ 100"
type input "$ 186,578"
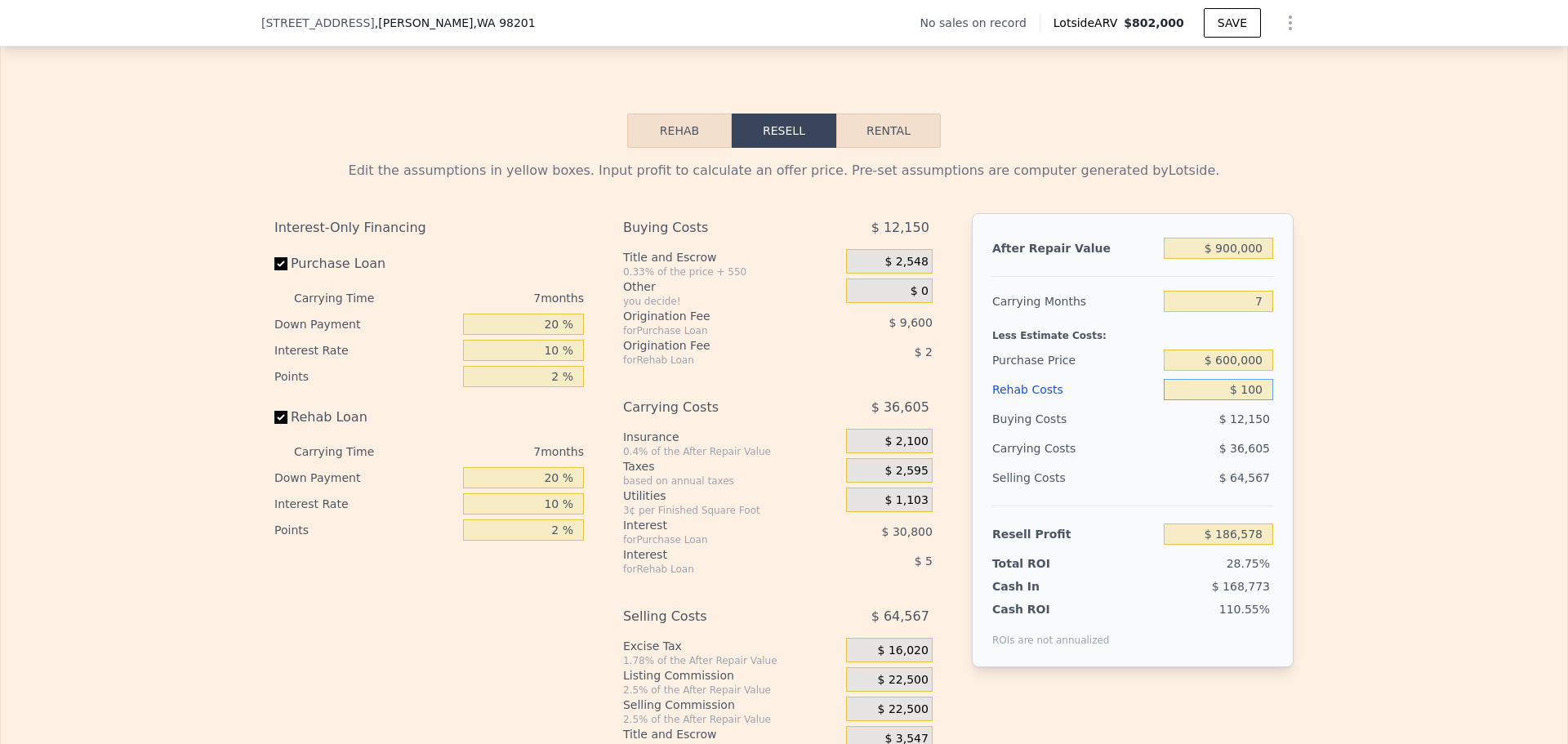
type input "$ 1,000"
type input "$ 185,622"
type input "$ 10,000"
type input "$ 176,016"
type input "$ 100,000"
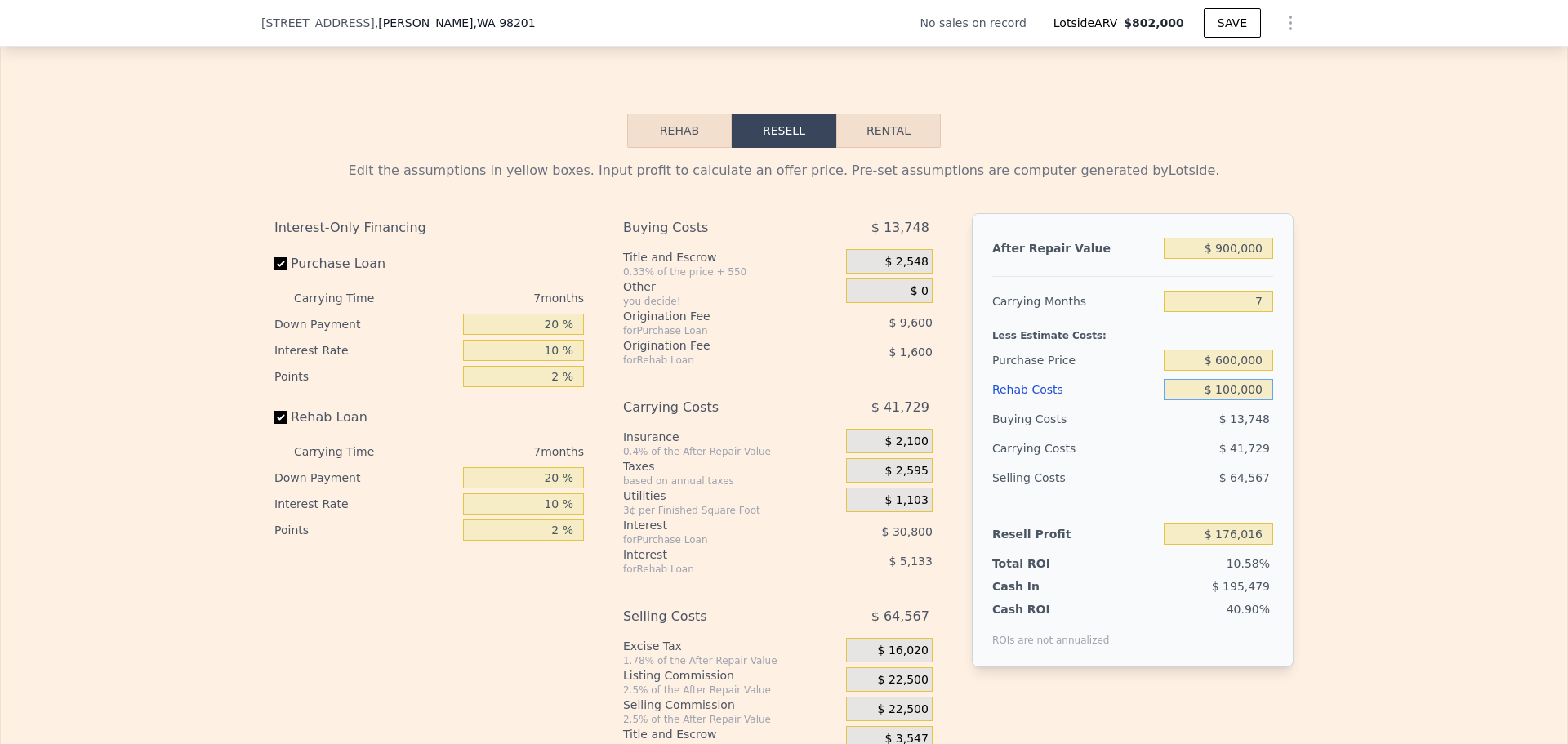
type input "$ 79,956"
click at [1216, 463] on div "$ 41,729" at bounding box center [1187, 449] width 172 height 30
drag, startPoint x: 1258, startPoint y: 397, endPoint x: 1160, endPoint y: 365, distance: 103.1
click at [1160, 365] on div "After Repair Value $ 900,000 Carrying Months 7 Less Estimate Costs: Purchase Pr…" at bounding box center [1132, 440] width 322 height 454
type input "$ 7"
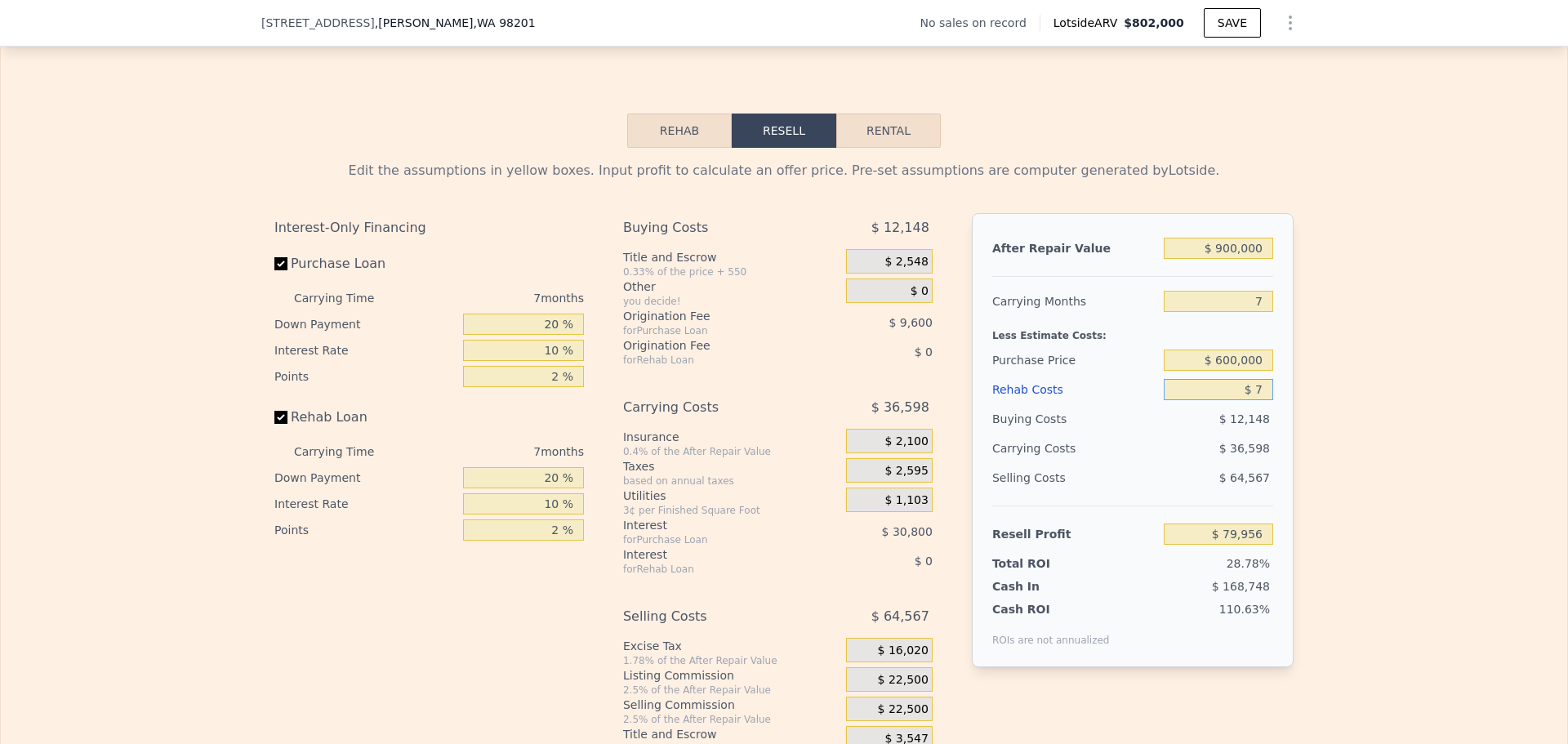
type input "$ 186,680"
type input "$ 75"
type input "$ 186,604"
type input "$ 750"
type input "$ 185,883"
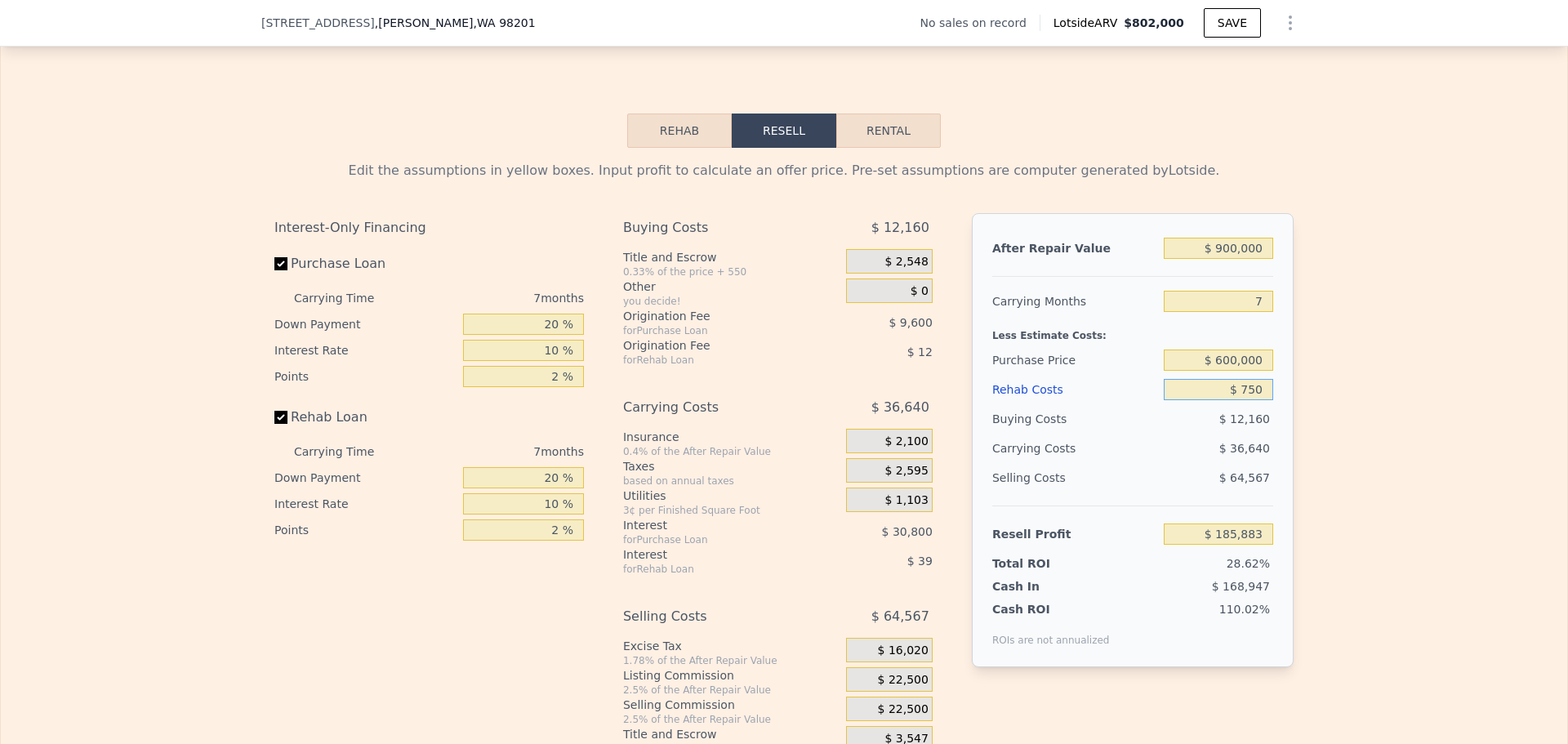
type input "$ 7,500"
type input "$ 178,682"
type input "$ 75,000"
type input "$ 106,637"
type input "$ 75,000"
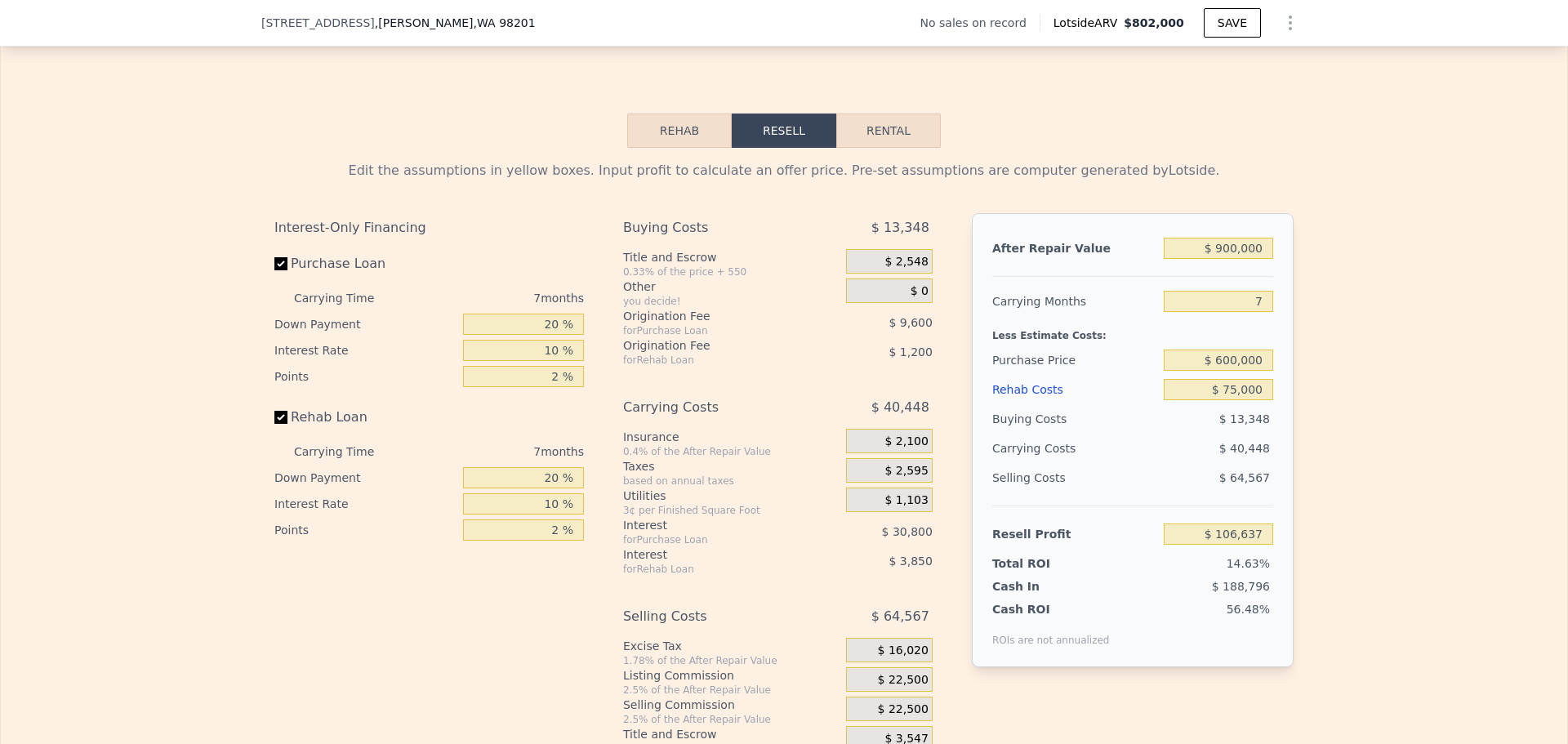
click at [1150, 454] on div "$ 40,448" at bounding box center [1187, 449] width 172 height 30
drag, startPoint x: 1260, startPoint y: 368, endPoint x: 1199, endPoint y: 358, distance: 61.8
click at [1200, 358] on input "$ 600,000" at bounding box center [1218, 360] width 110 height 21
type input "$ 625,000"
click at [1207, 528] on div "$ 106,637" at bounding box center [1218, 535] width 110 height 30
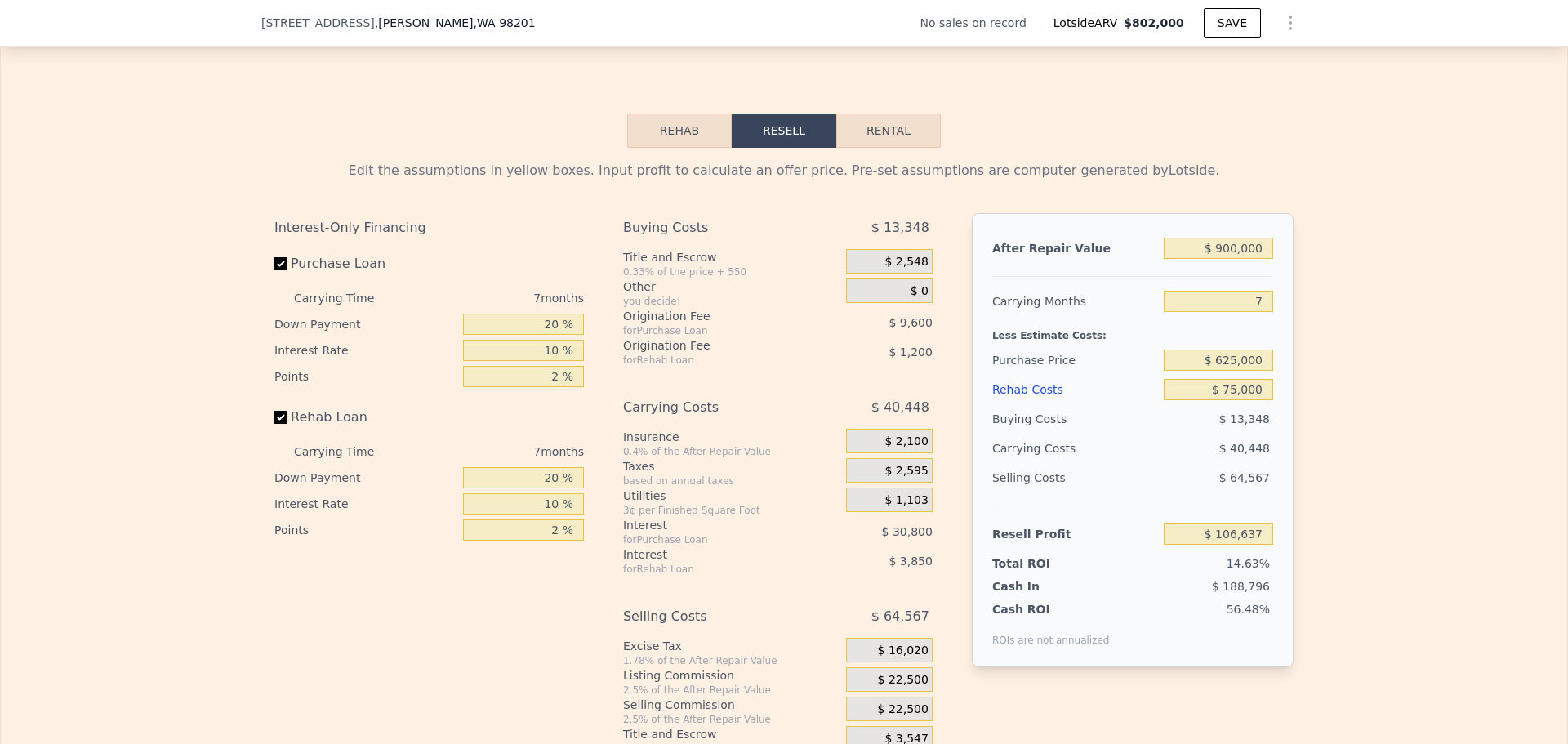
type input "$ 79,873"
type input "$ 802,000"
type input "$ 0"
type input "$ 30,001"
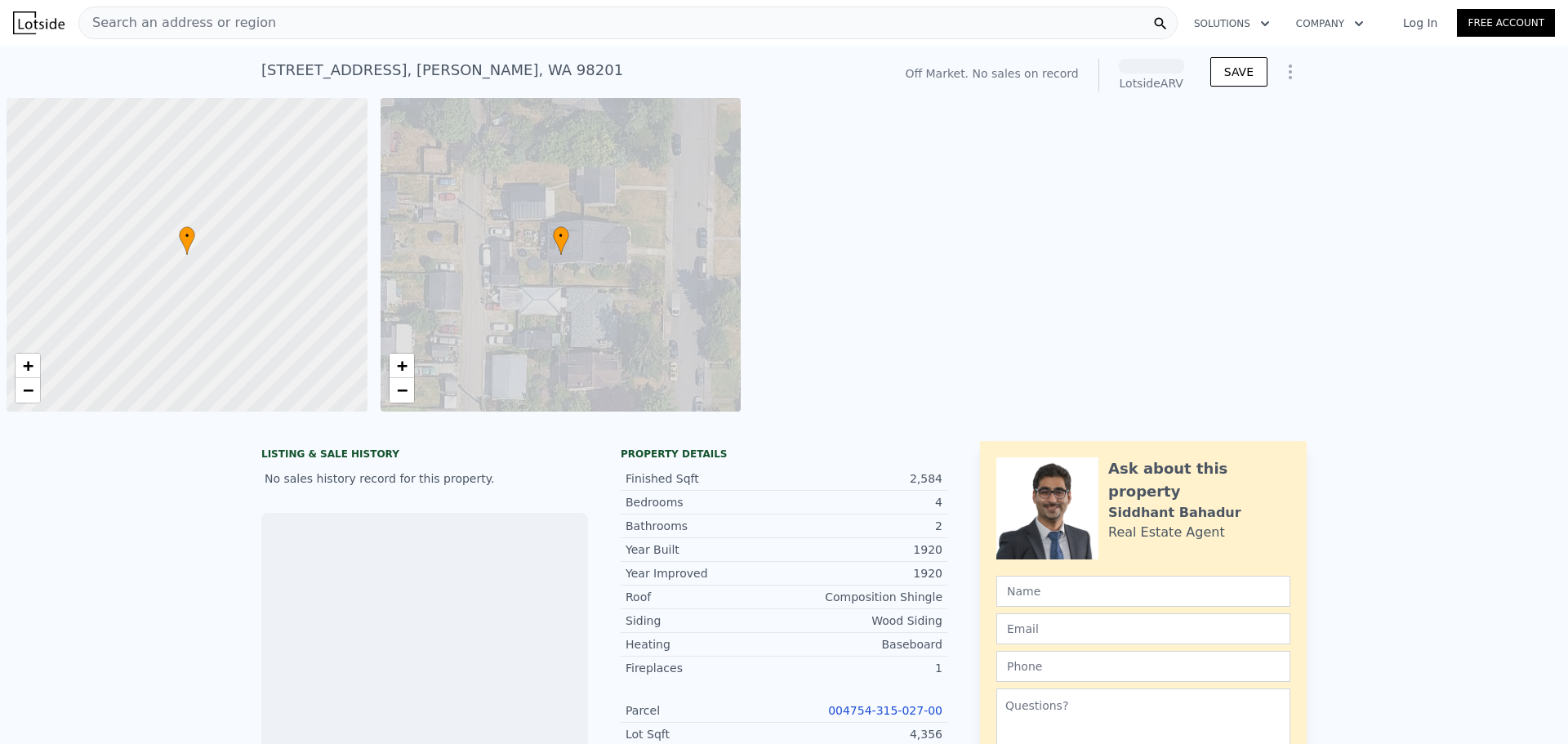
scroll to position [0, 7]
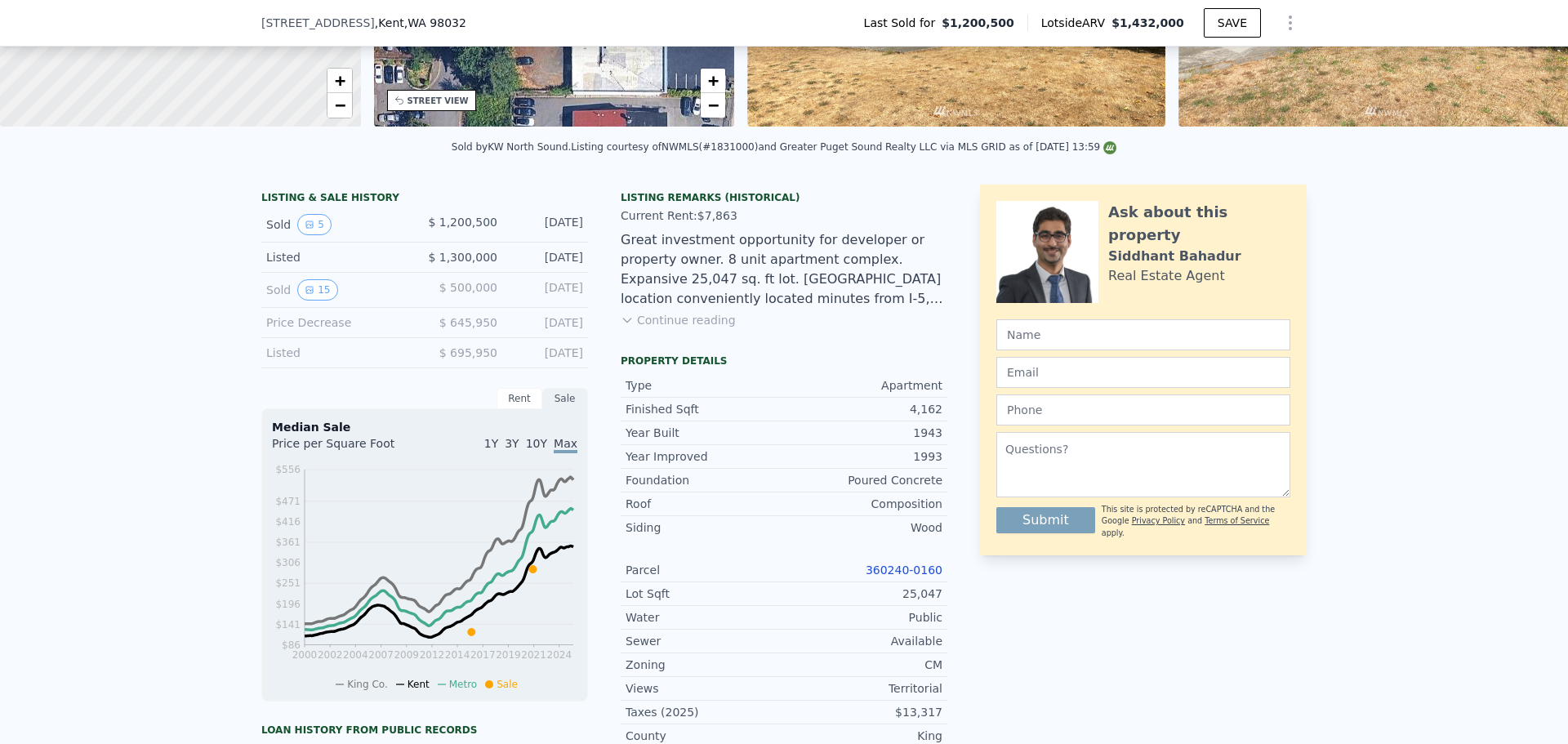
scroll to position [240, 0]
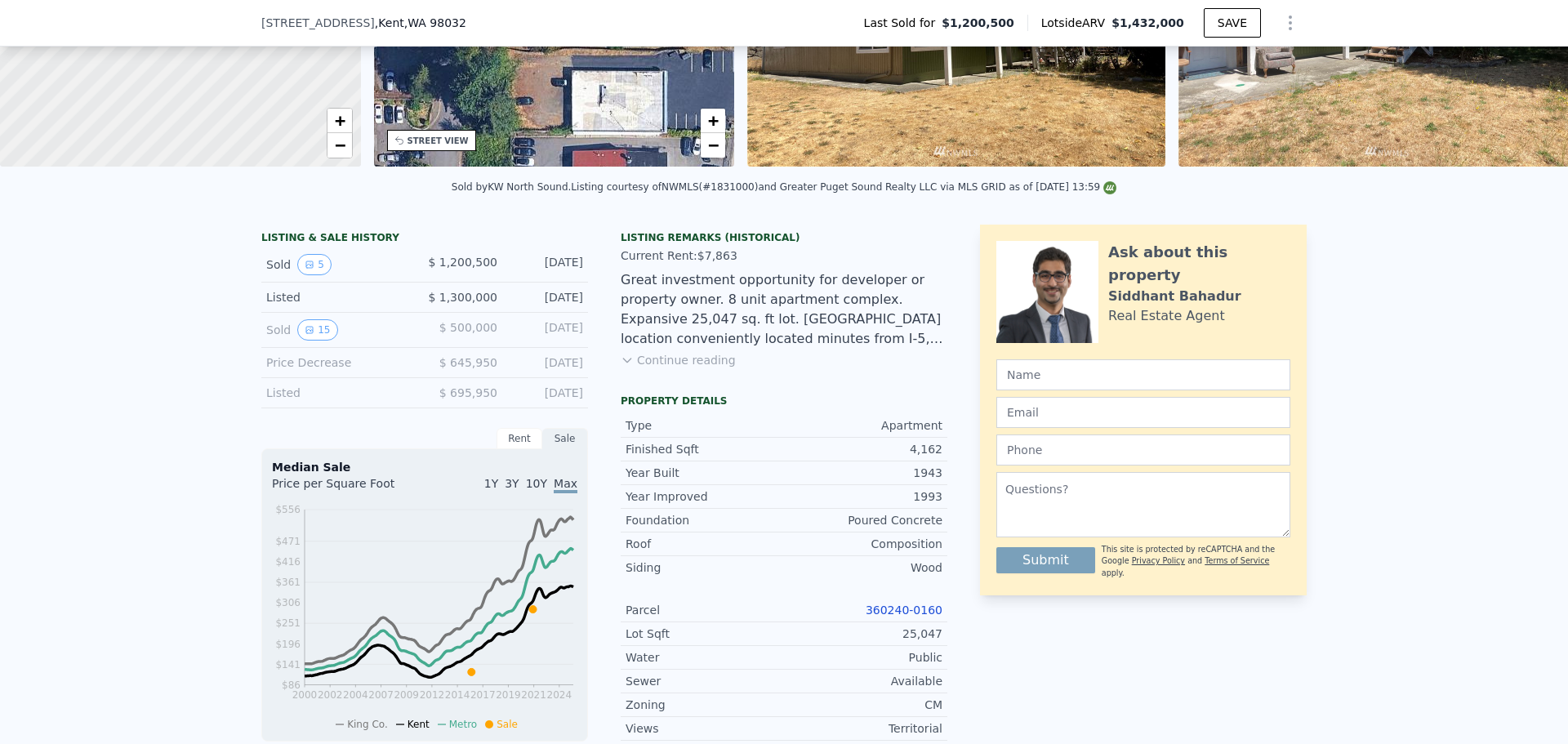
click at [700, 368] on button "Continue reading" at bounding box center [679, 360] width 115 height 16
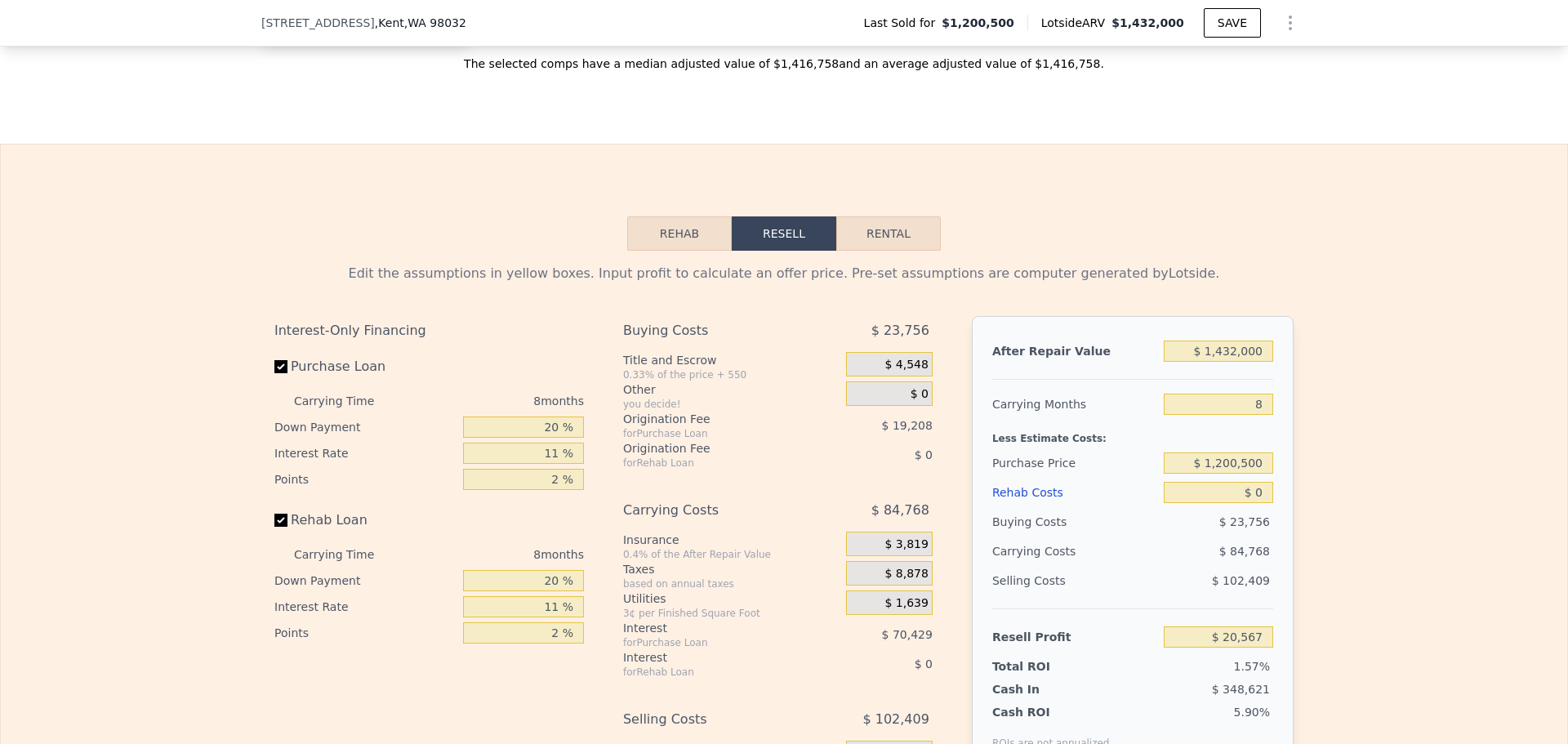
scroll to position [2282, 0]
click at [1226, 357] on input "$ 1,432,000" at bounding box center [1218, 351] width 110 height 21
click at [1226, 355] on input "$ 1,432,000" at bounding box center [1218, 351] width 110 height 21
click at [883, 250] on button "Rental" at bounding box center [888, 233] width 105 height 35
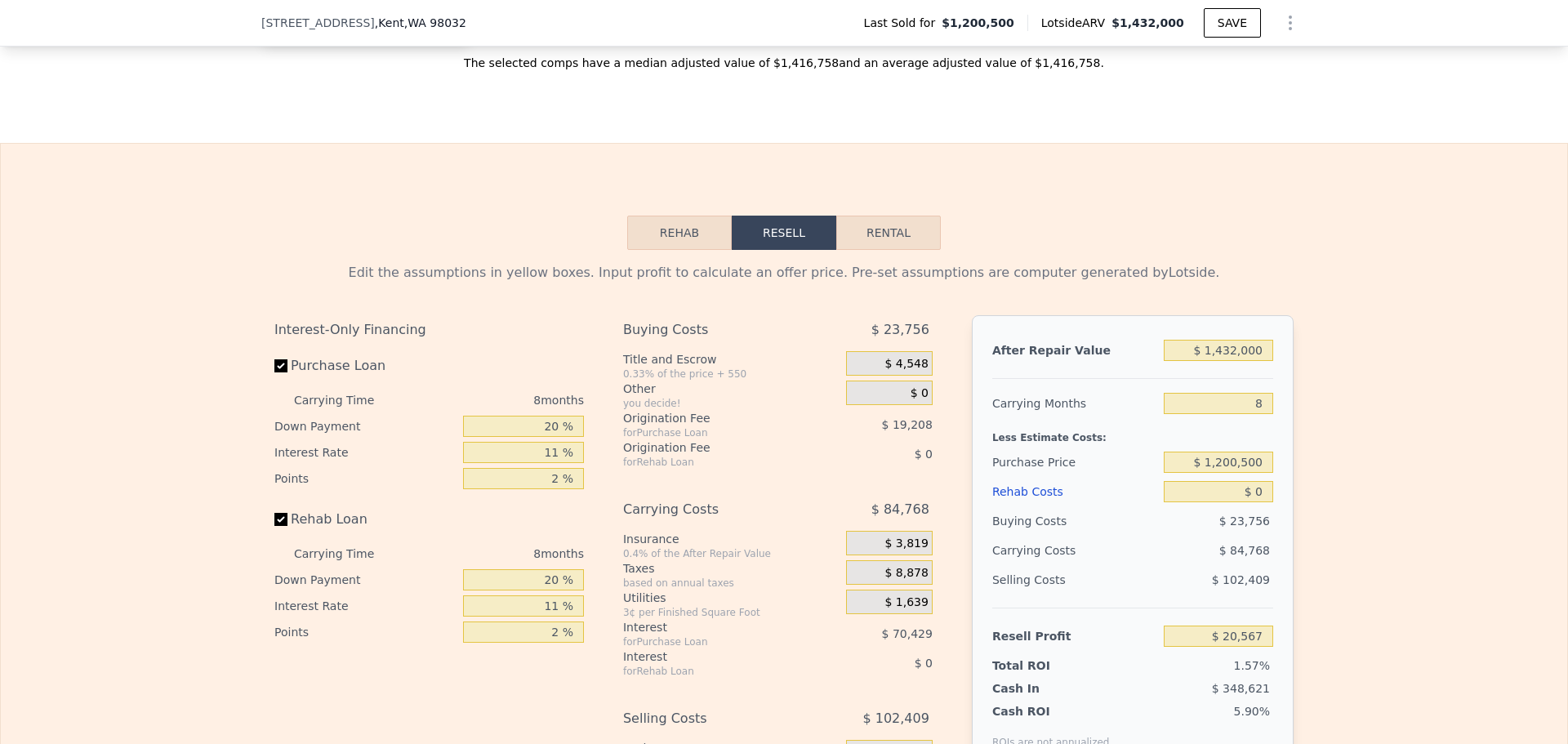
select select "30"
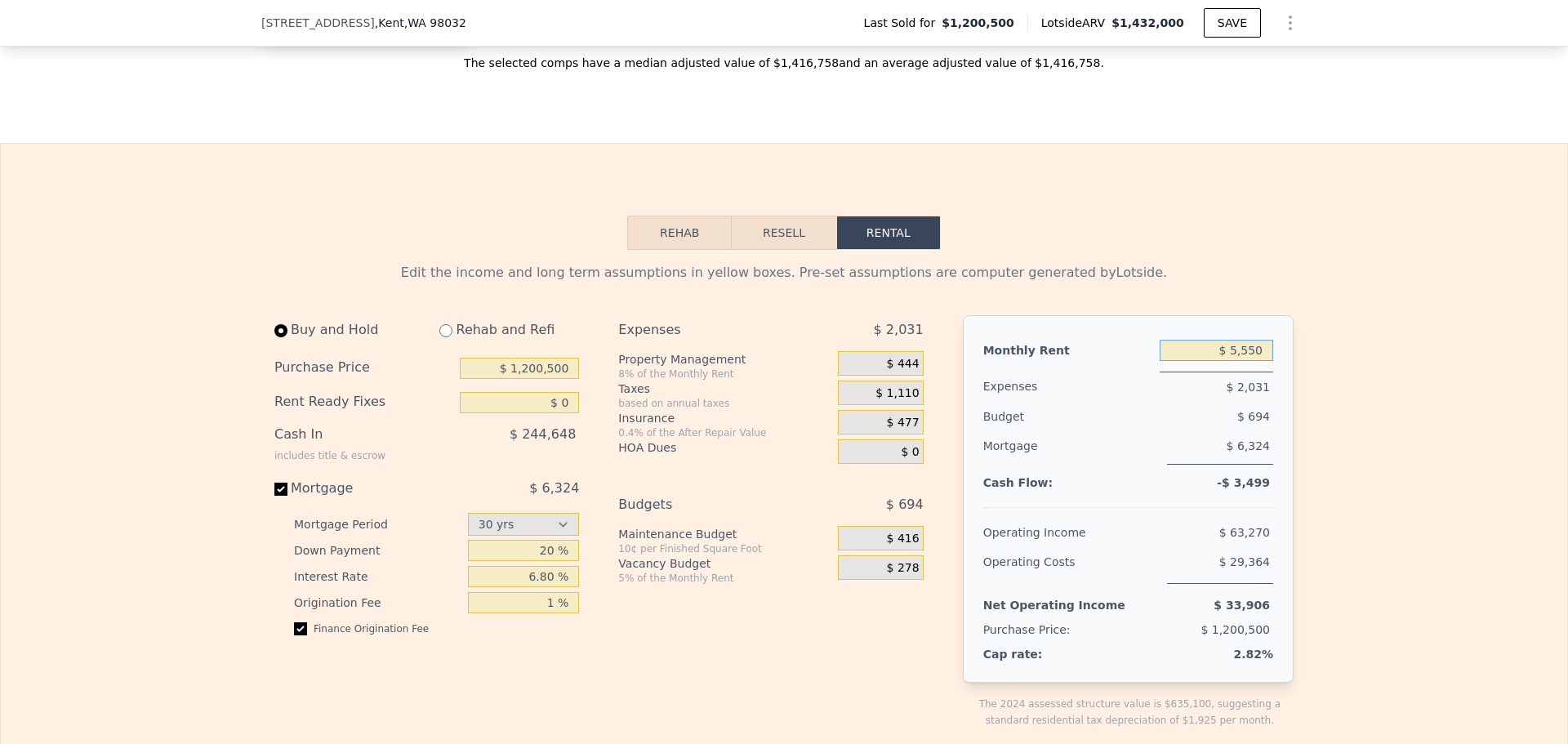
drag, startPoint x: 1222, startPoint y: 364, endPoint x: 1258, endPoint y: 361, distance: 36.1
click at [1258, 361] on input "$ 5,550" at bounding box center [1216, 351] width 114 height 21
drag, startPoint x: 1257, startPoint y: 363, endPoint x: 1185, endPoint y: 349, distance: 73.3
click at [1185, 349] on div "$ 5,550" at bounding box center [1216, 351] width 114 height 30
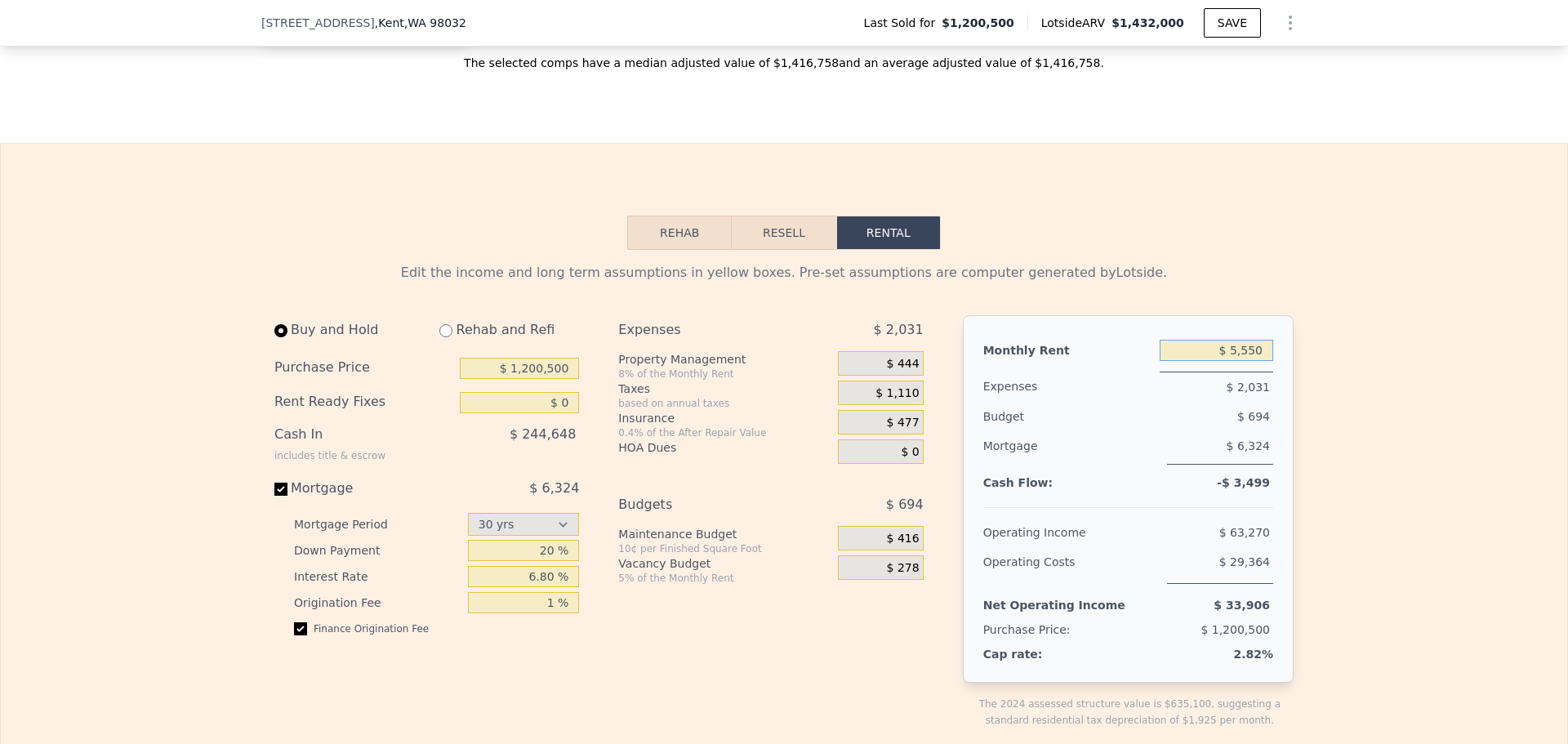
drag, startPoint x: 1258, startPoint y: 361, endPoint x: 1151, endPoint y: 327, distance: 112.3
click at [1151, 327] on div "Monthly Rent $ 5,550 Expenses $ 2,031 Budget $ 694 Mortgage $ 6,324 Cash Flow: …" at bounding box center [1128, 499] width 331 height 367
click at [1258, 361] on input "$ 5,550" at bounding box center [1216, 351] width 114 height 21
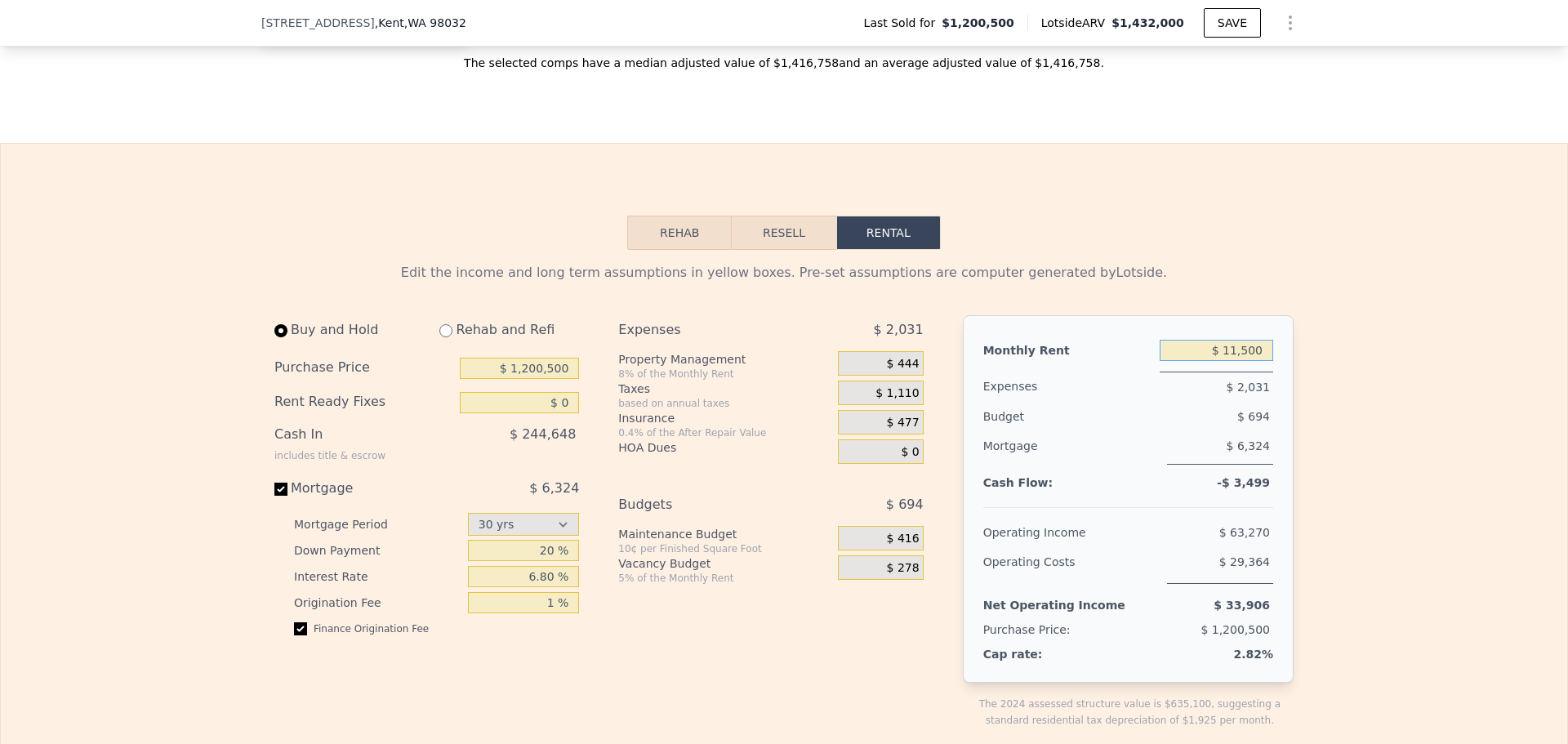
type input "$ 11,500"
drag, startPoint x: 569, startPoint y: 381, endPoint x: 659, endPoint y: 353, distance: 94.3
click at [450, 346] on div "Buy and Hold Rehab and Refi Purchase Price $ 1,200,500 Rent Ready Fixes $ 0 Cas…" at bounding box center [427, 482] width 305 height 334
click at [562, 333] on div "Rehab and Refi" at bounding box center [502, 330] width 152 height 30
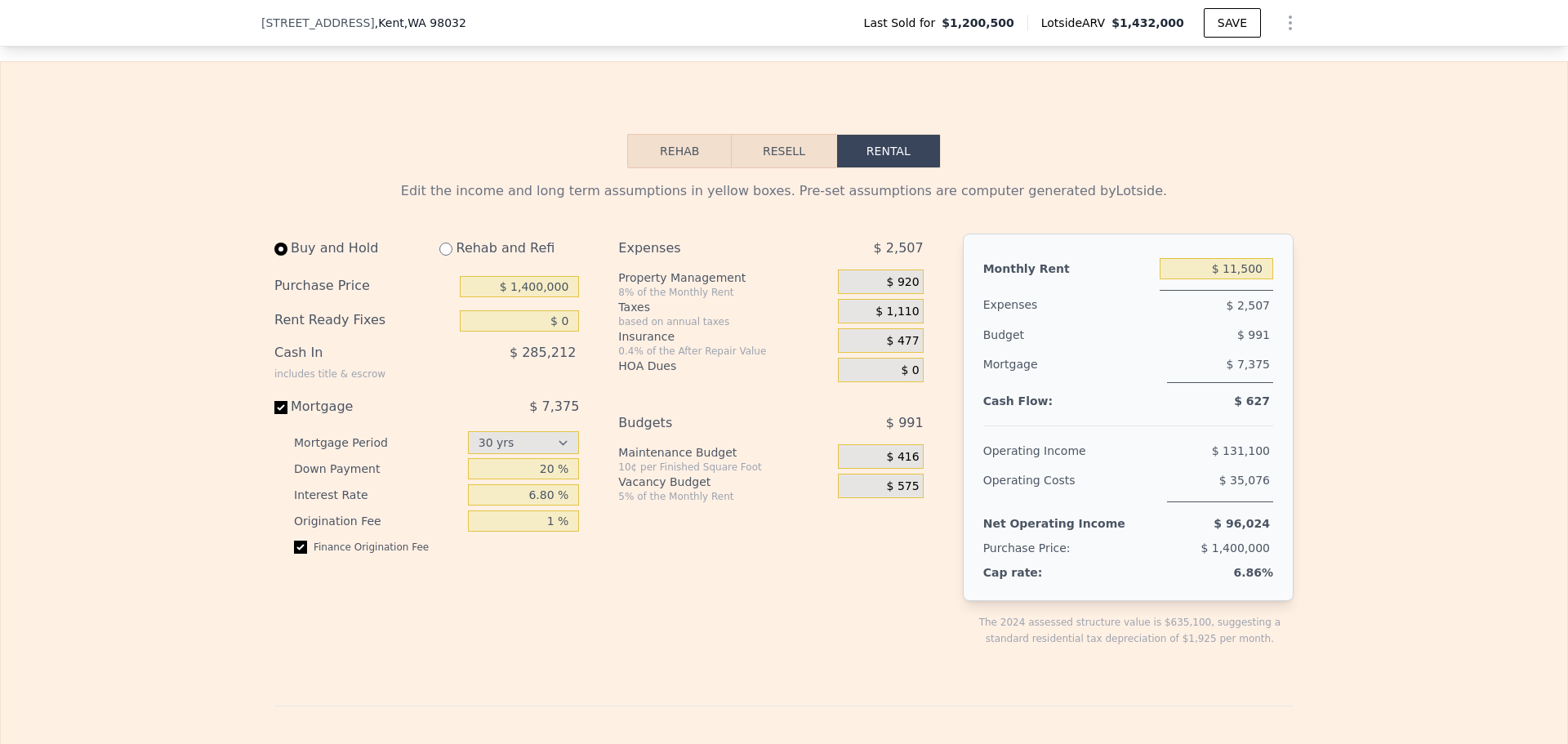
scroll to position [2445, 0]
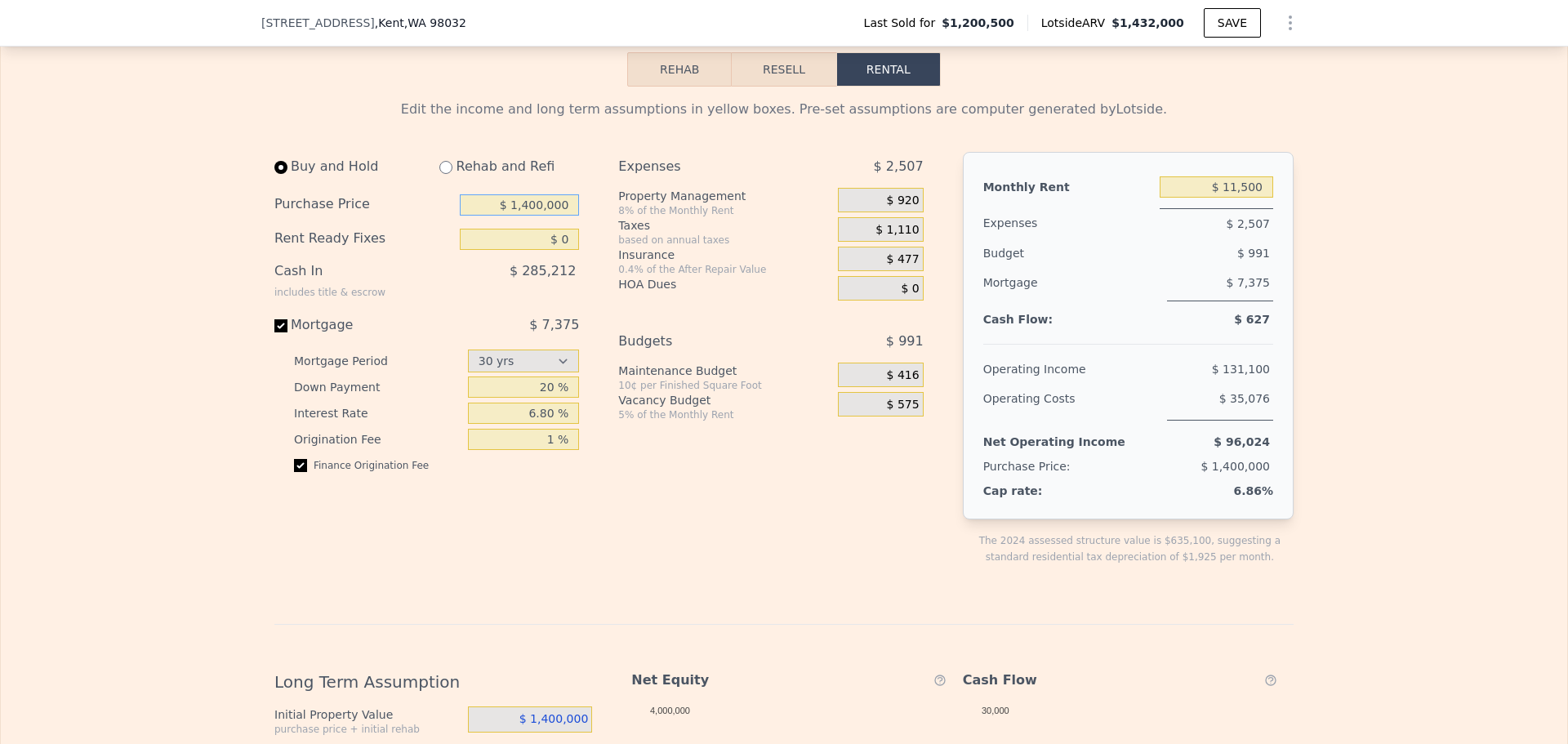
drag, startPoint x: 567, startPoint y: 213, endPoint x: 478, endPoint y: 191, distance: 91.7
click at [478, 191] on div "Buy and Hold Rehab and Refi Purchase Price $ 1,400,000 Rent Ready Fixes $ 0 Cas…" at bounding box center [427, 318] width 305 height 334
click at [628, 145] on div "Edit the income and long term assumptions in yellow boxes. Pre-set assumptions …" at bounding box center [784, 648] width 1020 height 1097
click at [787, 292] on div "HOA Dues" at bounding box center [725, 284] width 213 height 16
click at [535, 216] on input "$ 145,000" at bounding box center [519, 205] width 119 height 21
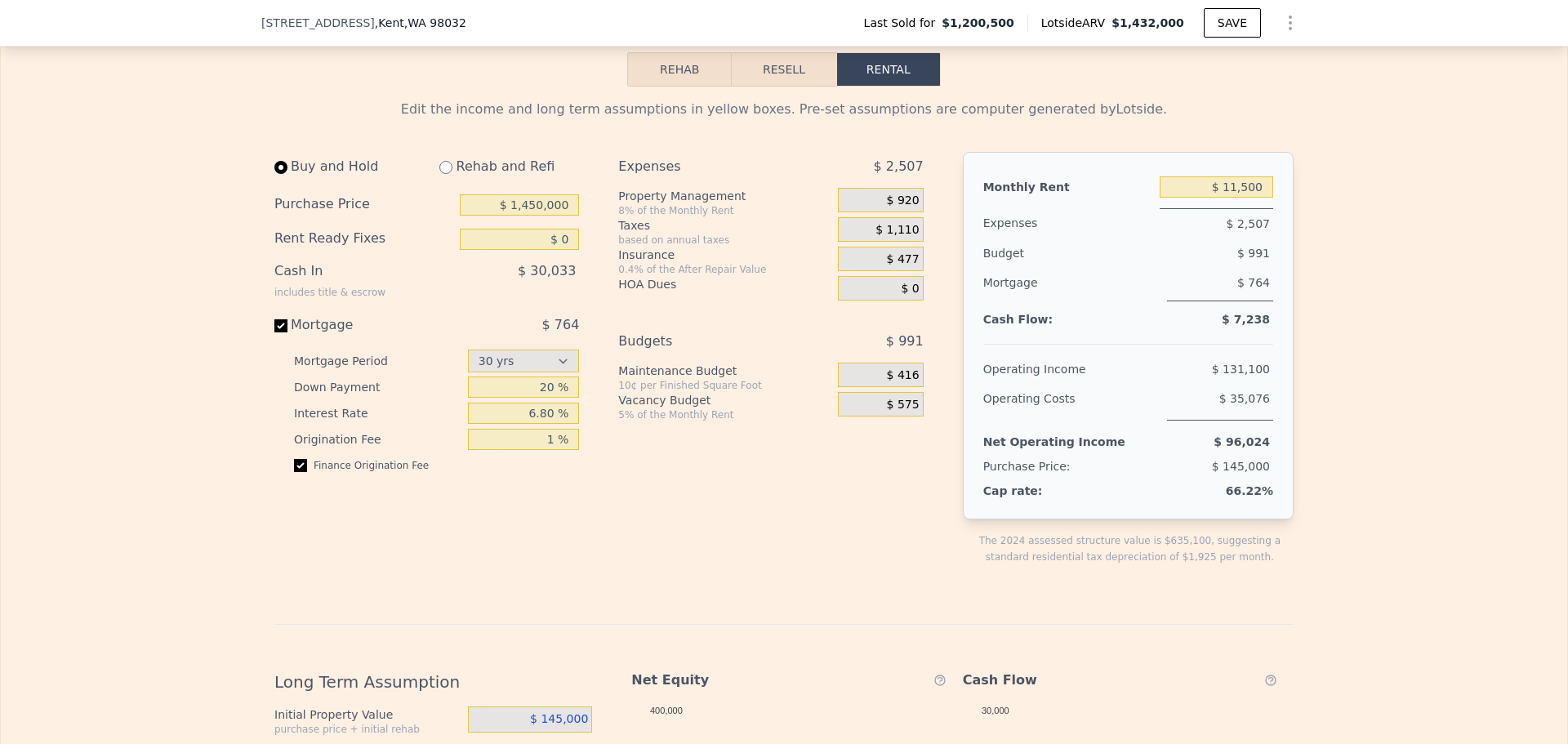
click at [754, 168] on div "Expenses" at bounding box center [707, 166] width 179 height 30
drag, startPoint x: 564, startPoint y: 216, endPoint x: 483, endPoint y: 194, distance: 83.9
click at [483, 194] on div "Buy and Hold Rehab and Refi Purchase Price $ 1,450,000 Rent Ready Fixes $ 0 Cas…" at bounding box center [427, 318] width 305 height 334
type input "$ 1,500,000"
click at [622, 167] on div "Expenses" at bounding box center [707, 166] width 179 height 30
